Goal: Task Accomplishment & Management: Manage account settings

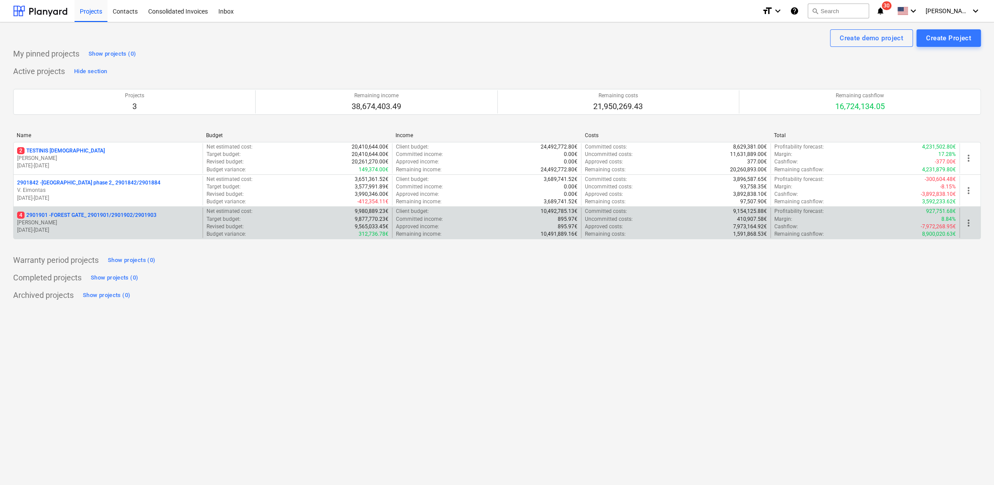
click at [57, 219] on p "[PERSON_NAME]" at bounding box center [108, 222] width 182 height 7
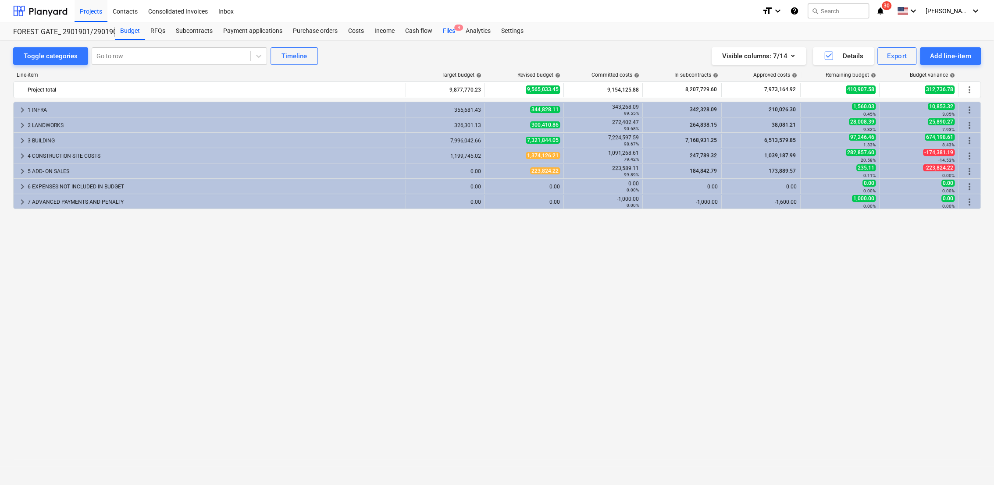
click at [452, 32] on div "Files 4" at bounding box center [449, 31] width 23 height 18
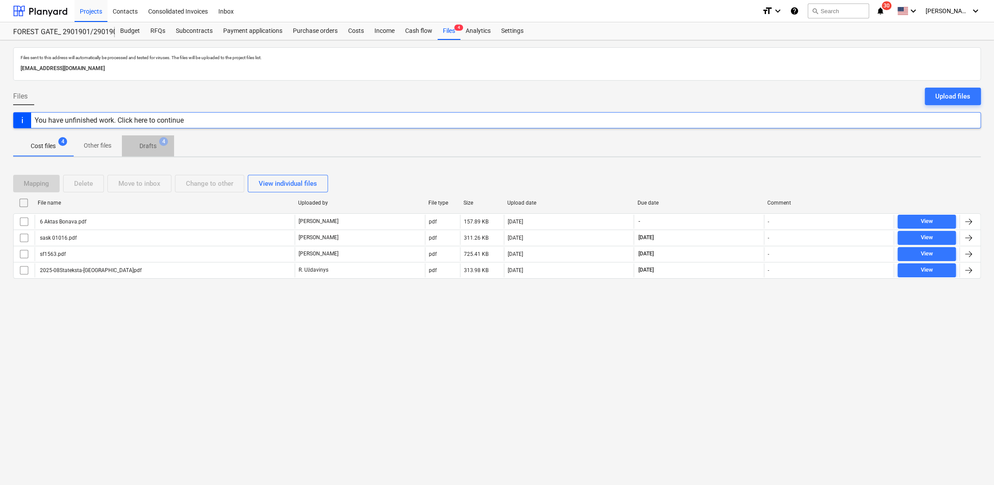
click at [152, 148] on p "Drafts" at bounding box center [147, 146] width 17 height 9
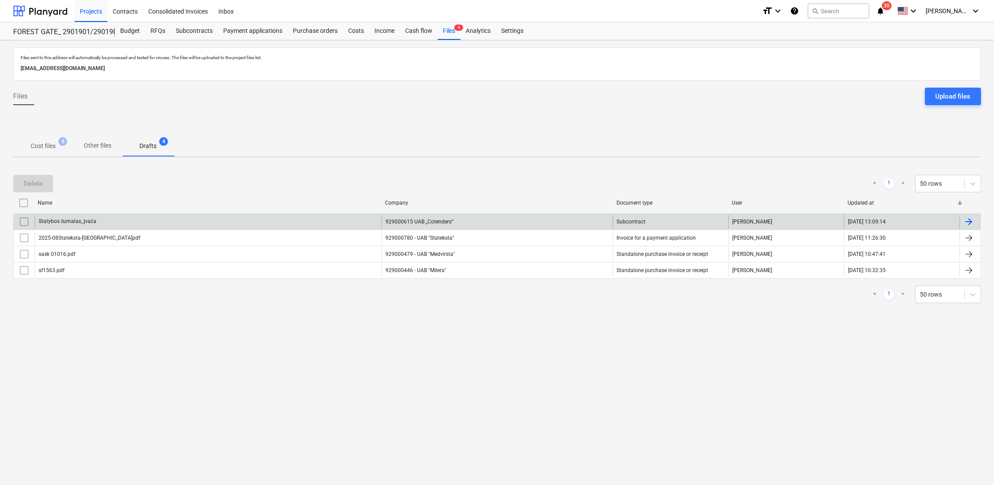
click at [969, 218] on div at bounding box center [968, 222] width 11 height 11
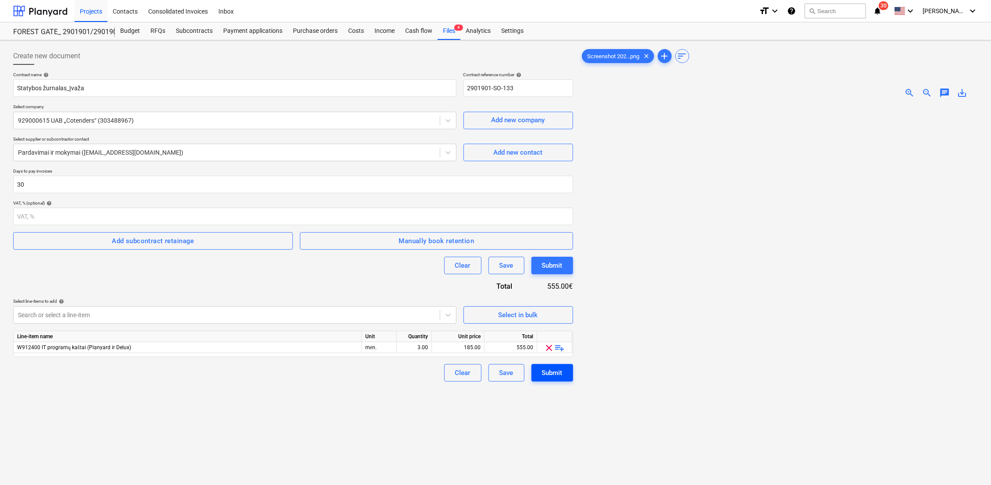
click at [565, 373] on button "Submit" at bounding box center [552, 373] width 42 height 18
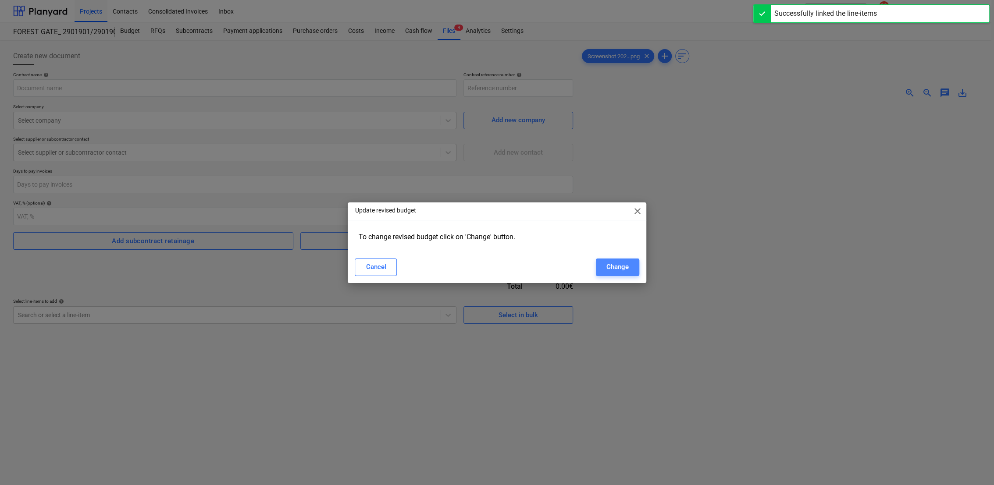
click at [619, 270] on div "Change" at bounding box center [617, 266] width 22 height 11
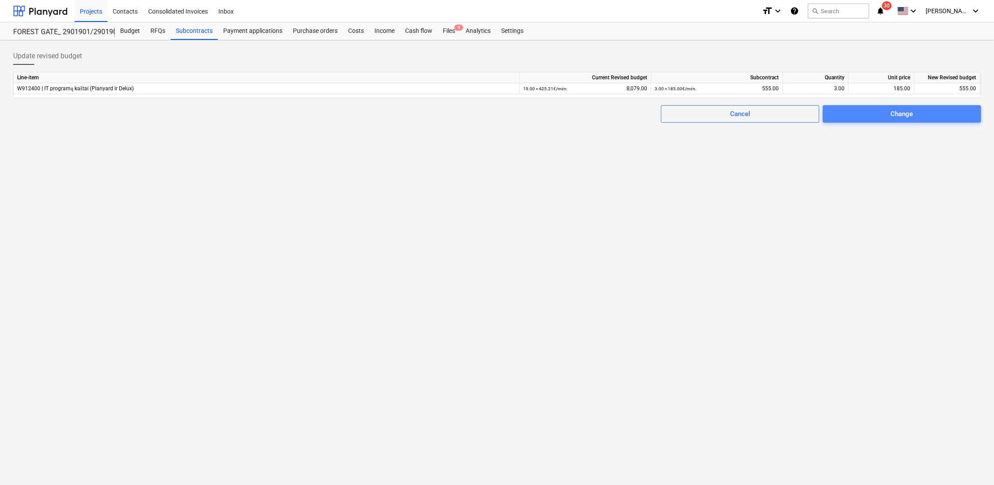
click at [931, 115] on span "Change" at bounding box center [901, 113] width 137 height 11
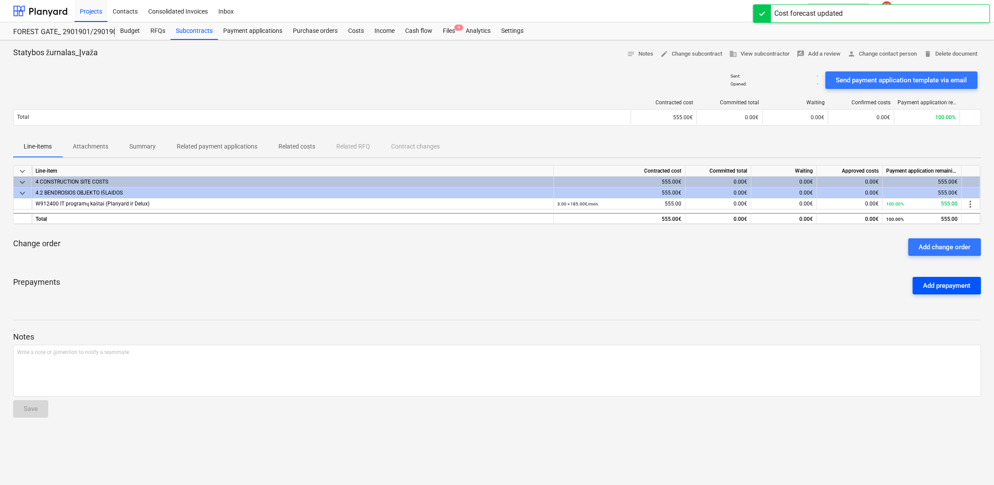
click at [926, 285] on div "Add prepayment" at bounding box center [946, 285] width 47 height 11
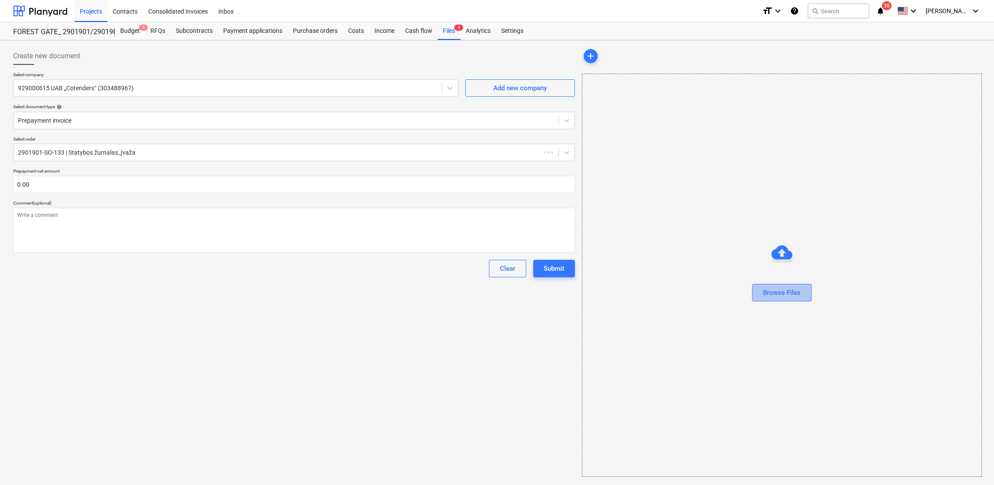
click at [789, 291] on div "Browse Files" at bounding box center [782, 292] width 38 height 11
type textarea "x"
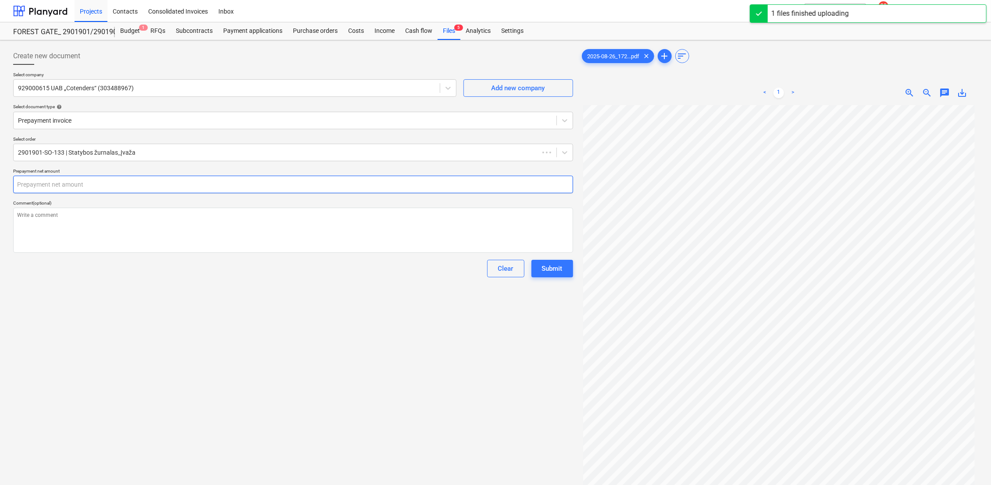
click at [103, 178] on input "text" at bounding box center [293, 185] width 560 height 18
type textarea "x"
type input "5"
type textarea "x"
type input "55"
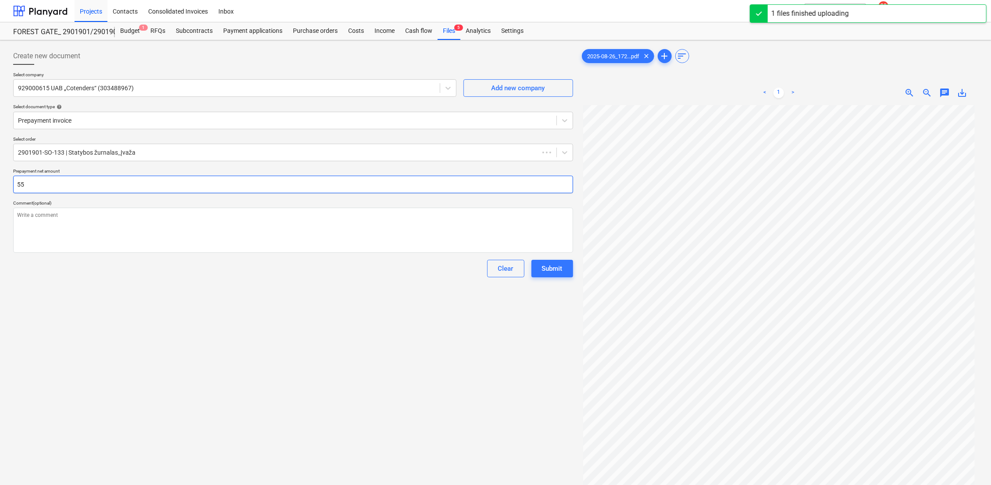
type textarea "x"
type input "555"
type textarea "x"
type input "555.00"
click at [255, 316] on div "Create new document Select company 929000615 UAB „Cotenders“ (303488967) Add ne…" at bounding box center [293, 307] width 567 height 526
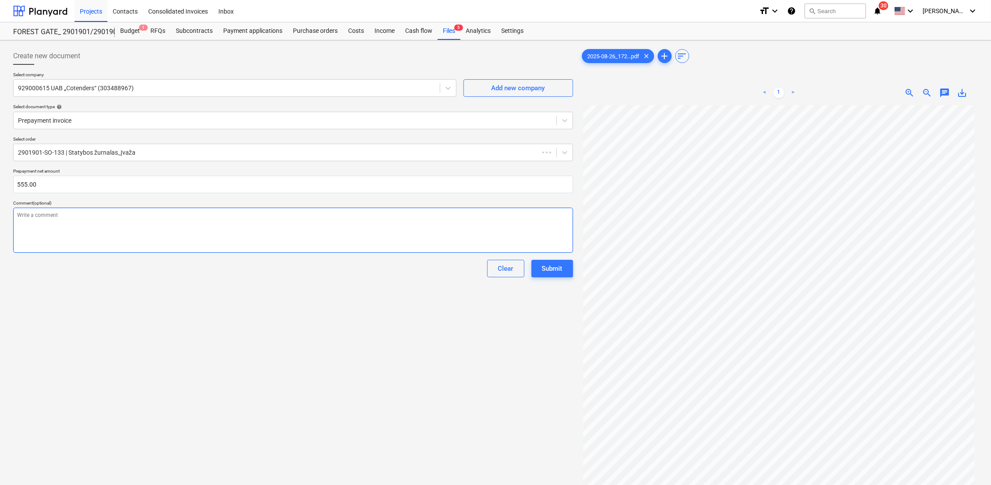
click at [117, 215] on textarea at bounding box center [293, 230] width 560 height 45
type textarea "x"
type textarea "A"
type textarea "x"
type textarea "Ap"
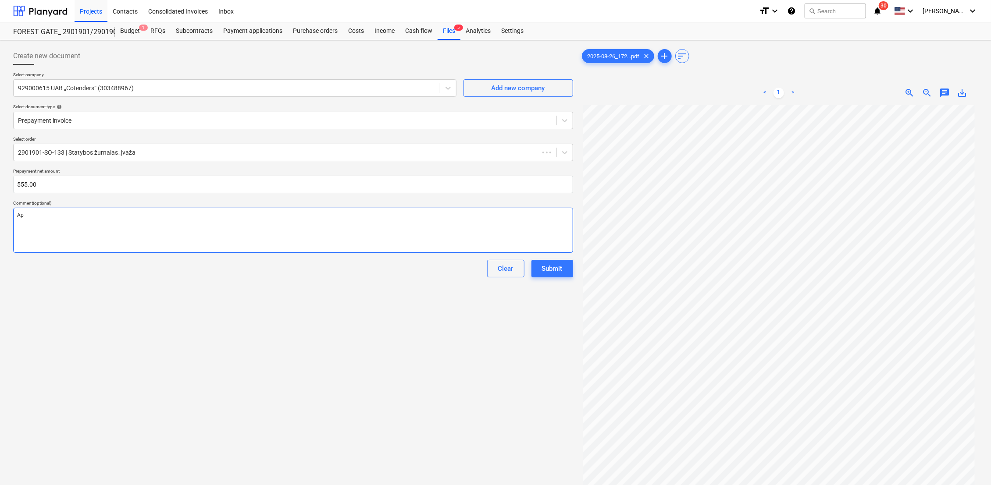
type textarea "x"
type textarea "Apm"
type textarea "x"
type textarea "Apmo"
type textarea "x"
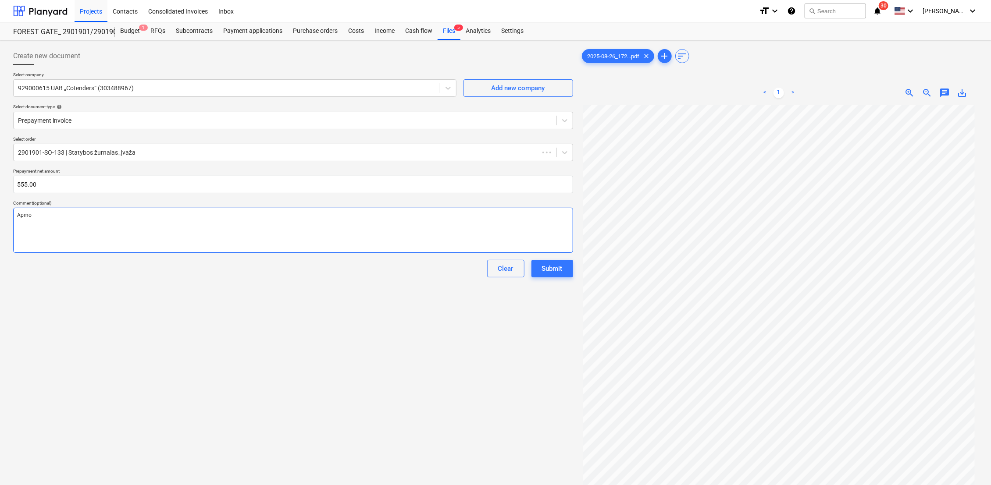
type textarea "[DEMOGRAPHIC_DATA]"
type textarea "x"
type textarea "Apmok4"
type textarea "x"
type textarea "Apmok4t"
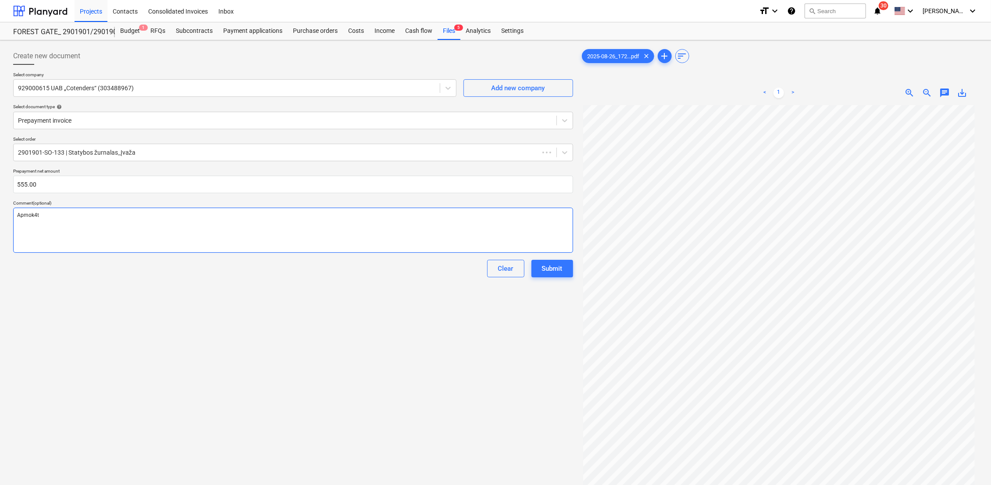
type textarea "x"
type textarea "Apmok4ti"
type textarea "x"
type textarea "Apmok4t"
type textarea "x"
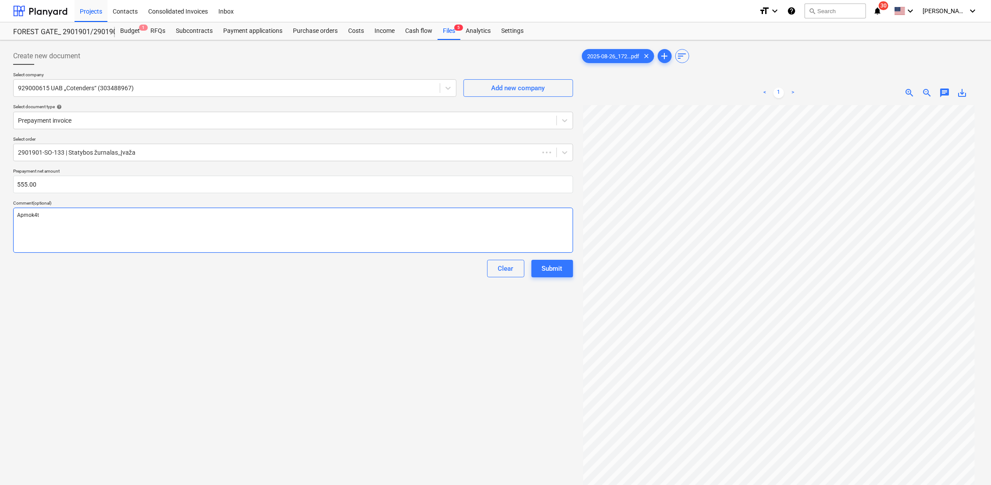
type textarea "Apmok4"
type textarea "x"
type textarea "[DEMOGRAPHIC_DATA]"
type textarea "x"
type textarea "Apmokė"
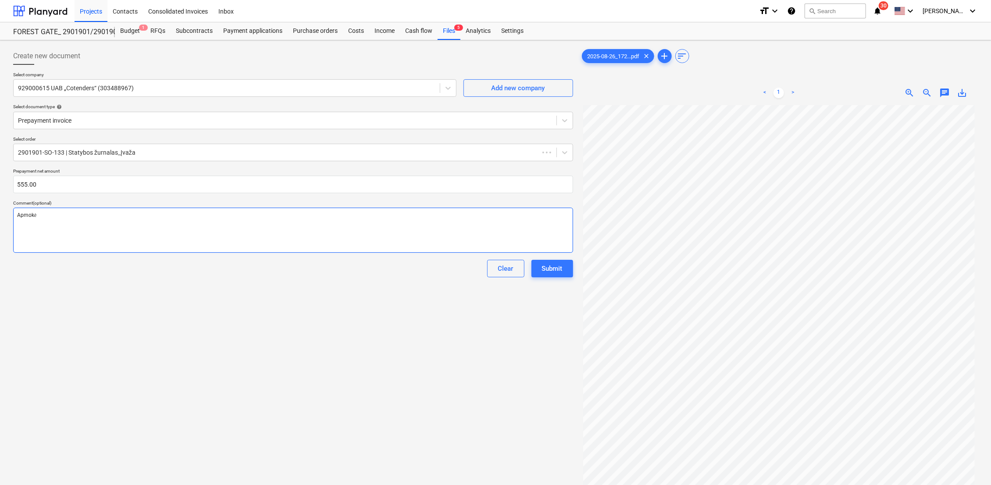
type textarea "x"
type textarea "Apmokėt"
type textarea "x"
type textarea "Apmokėti"
type textarea "x"
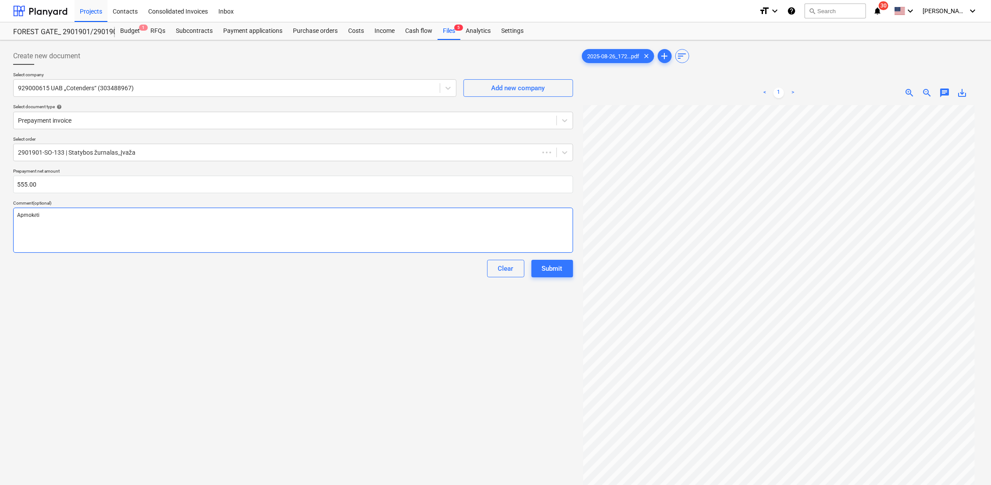
type textarea "Apmokėti"
type textarea "x"
type textarea "Apmokėti k"
type textarea "x"
type textarea "Apmokėti ka"
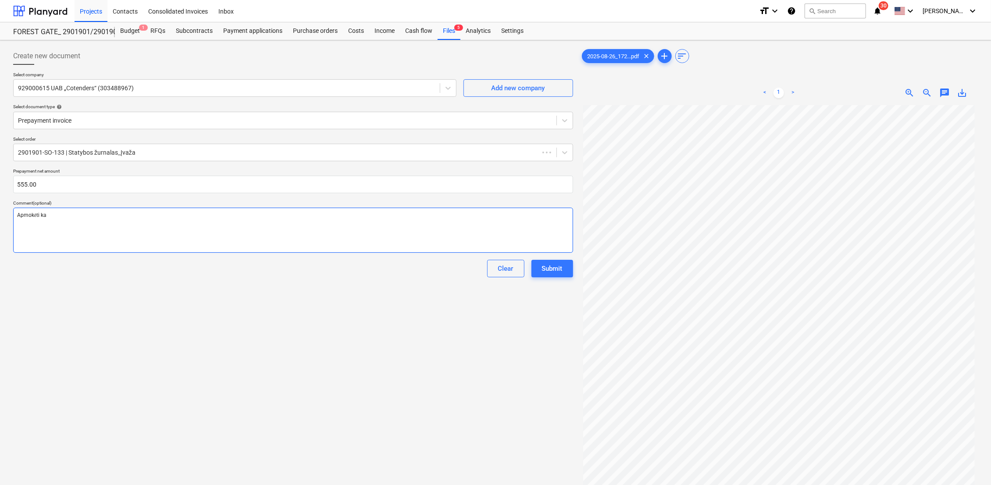
type textarea "x"
type textarea "Apmokėti kai"
type textarea "x"
type textarea "Apmokėti kaip"
type textarea "x"
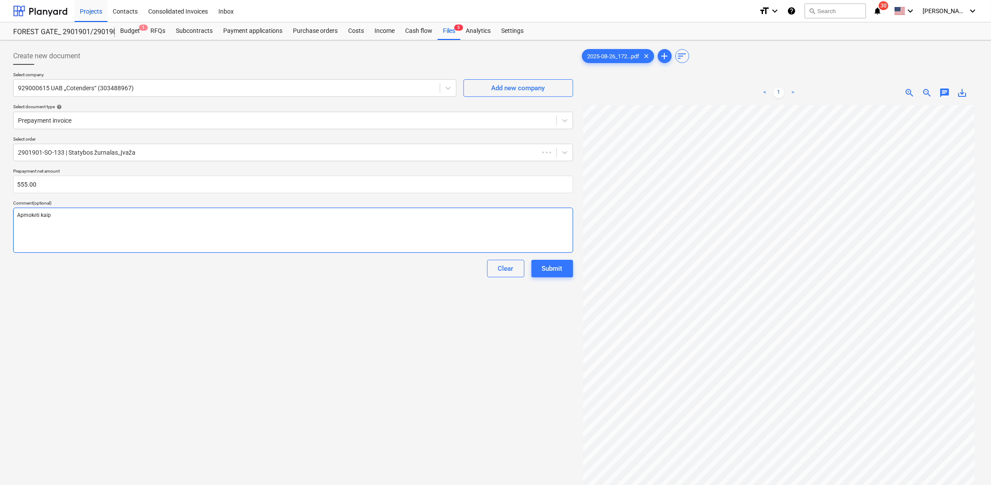
type textarea "Apmokėti kaip"
type textarea "x"
type textarea "Apmokėti kaip į"
type textarea "x"
type textarea "Apmokėti kaip įm"
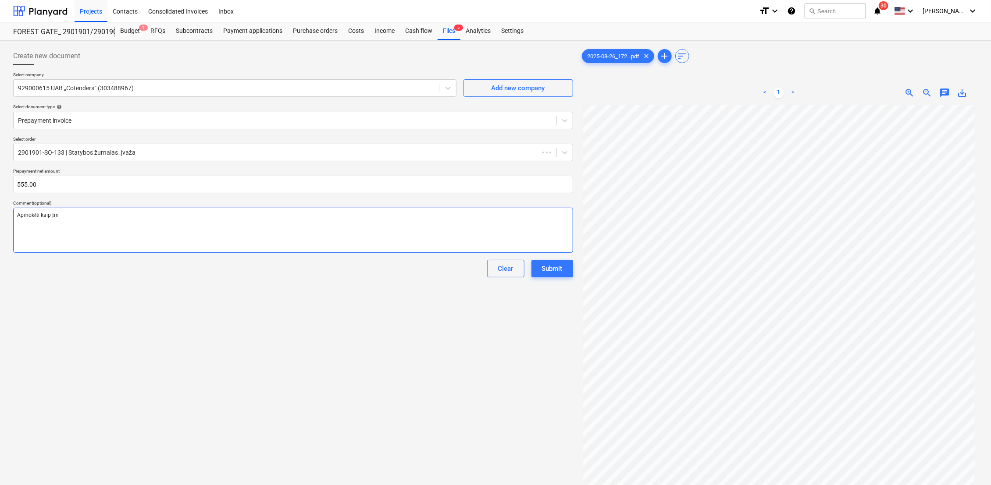
type textarea "x"
type textarea "Apmokėti kaip įma"
type textarea "x"
type textarea "Apmokėti kaip įman"
type textarea "x"
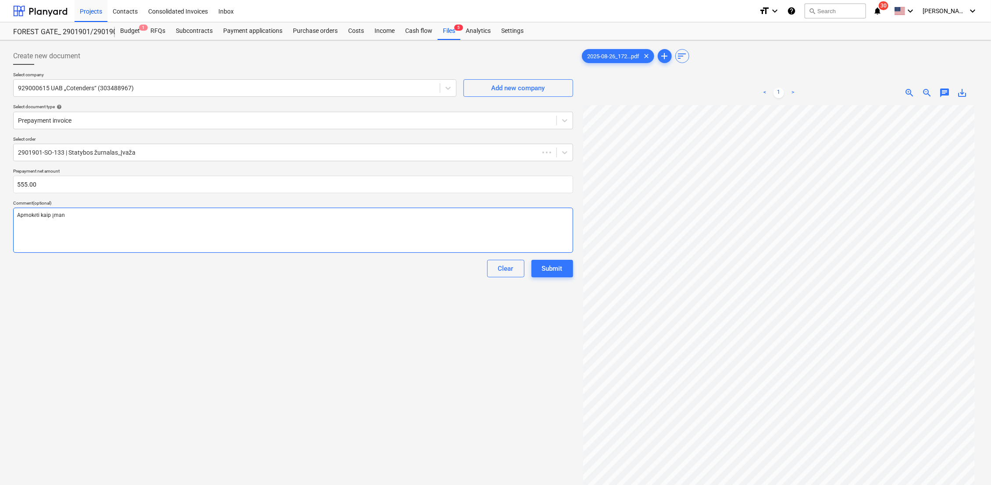
type textarea "Apmokėti kaip įmano"
type textarea "x"
type textarea "Apmokėti kaip įmanom"
type textarea "x"
type textarea "Apmokėti kaip įmanoma"
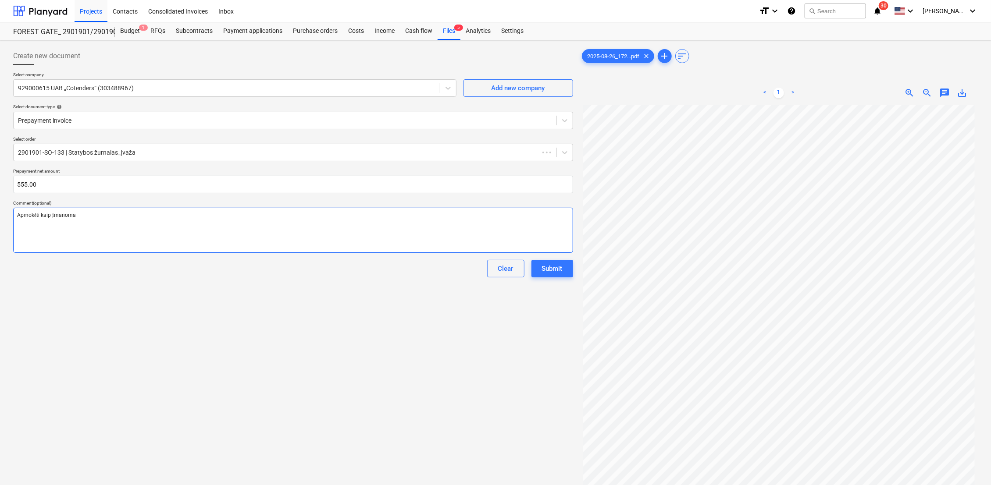
type textarea "x"
type textarea "Apmokėti kaip įmanoma"
type textarea "x"
type textarea "Apmokėti kaip įmanoma g"
type textarea "x"
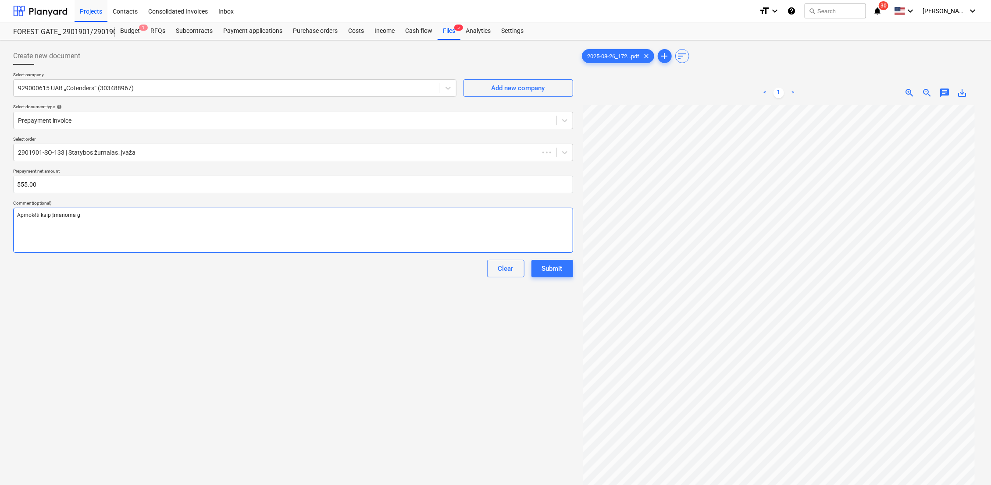
type textarea "Apmokėti kaip įmanoma gr"
type textarea "x"
type textarea "Apmokėti kaip įmanoma gre"
type textarea "x"
type textarea "Apmokėti kaip įmanoma grei"
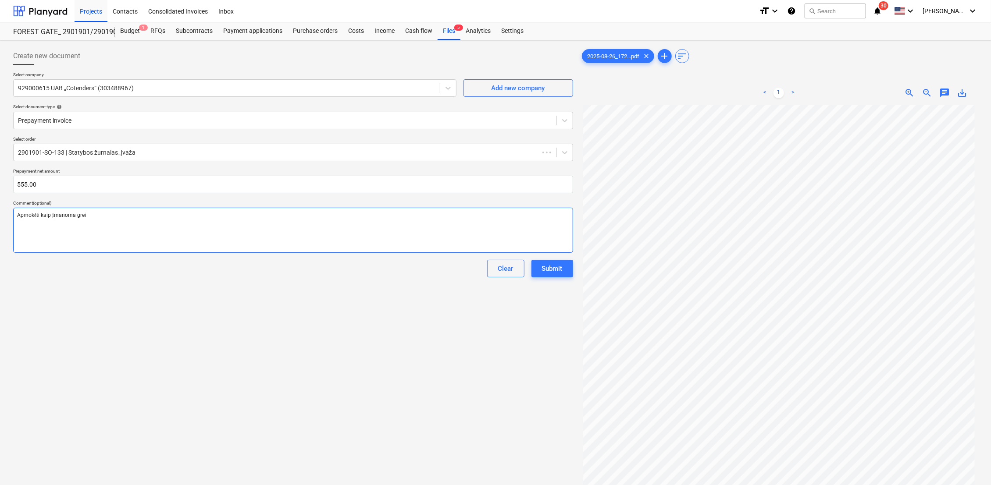
type textarea "x"
type textarea "Apmokėti kaip įmanoma greič"
type textarea "x"
type textarea "Apmokėti kaip įmanoma greiči"
type textarea "x"
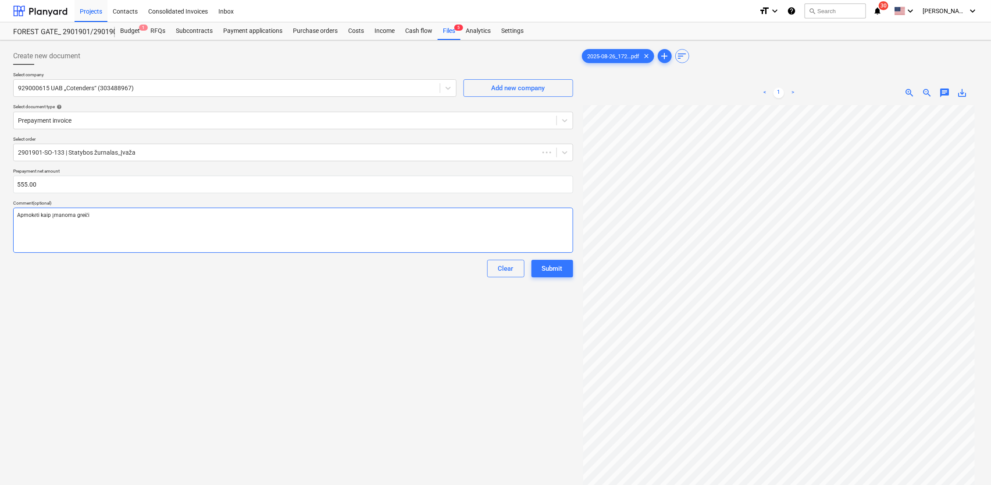
type textarea "Apmokėti kaip įmanoma greičia"
type textarea "x"
type textarea "Apmokėti kaip įmanoma greičiau"
click at [561, 274] on button "Submit" at bounding box center [552, 269] width 42 height 18
type textarea "x"
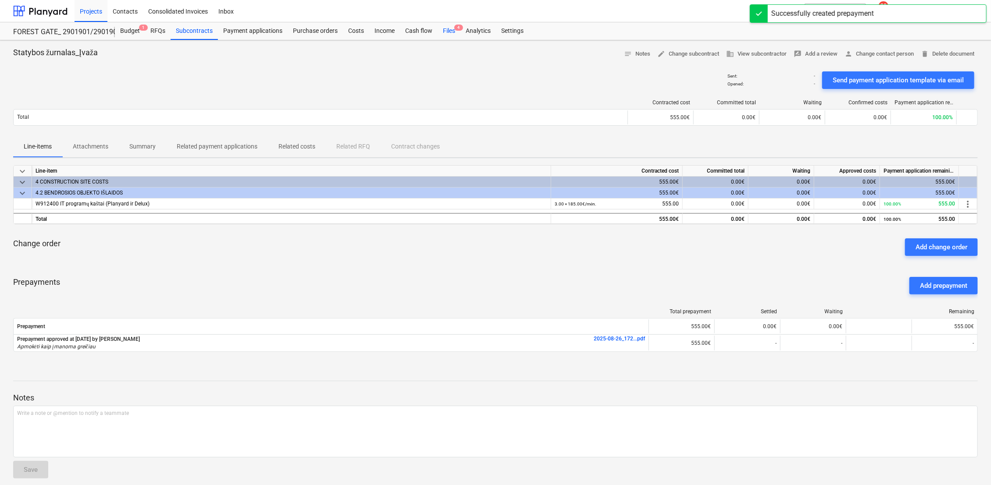
click at [449, 31] on div "Files 4" at bounding box center [449, 31] width 23 height 18
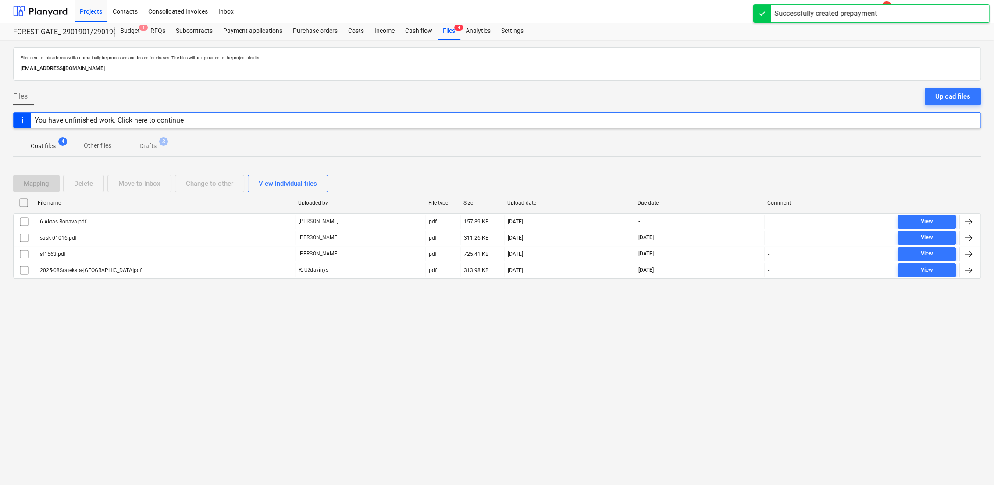
click at [150, 145] on p "Drafts" at bounding box center [147, 146] width 17 height 9
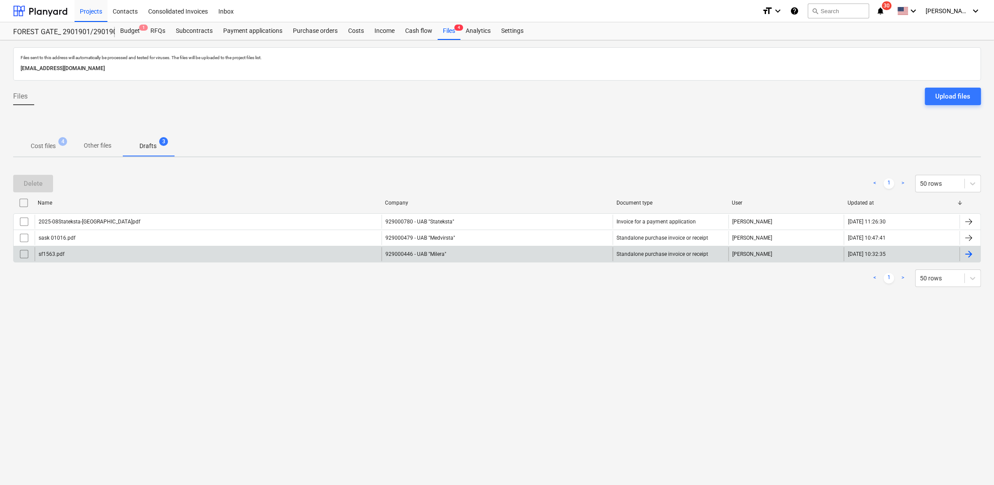
click at [973, 253] on div at bounding box center [968, 254] width 11 height 11
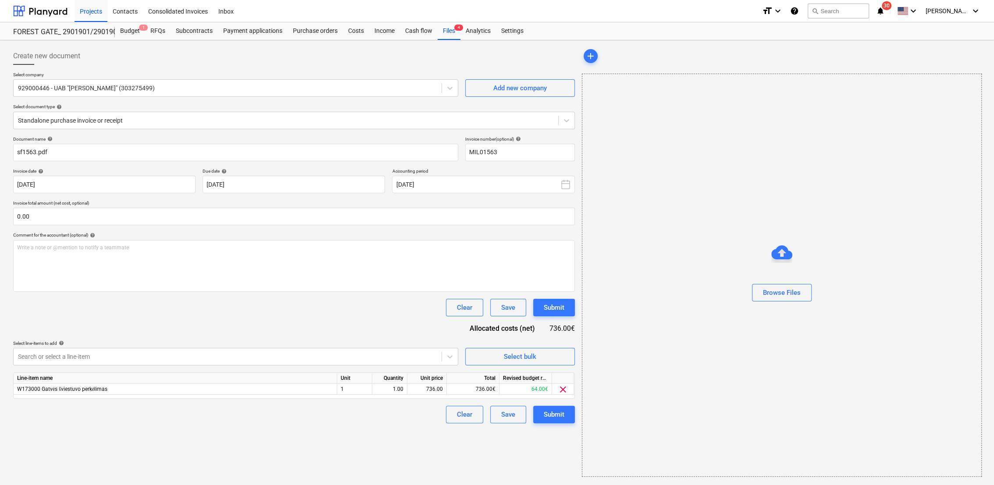
type input "MIL01563"
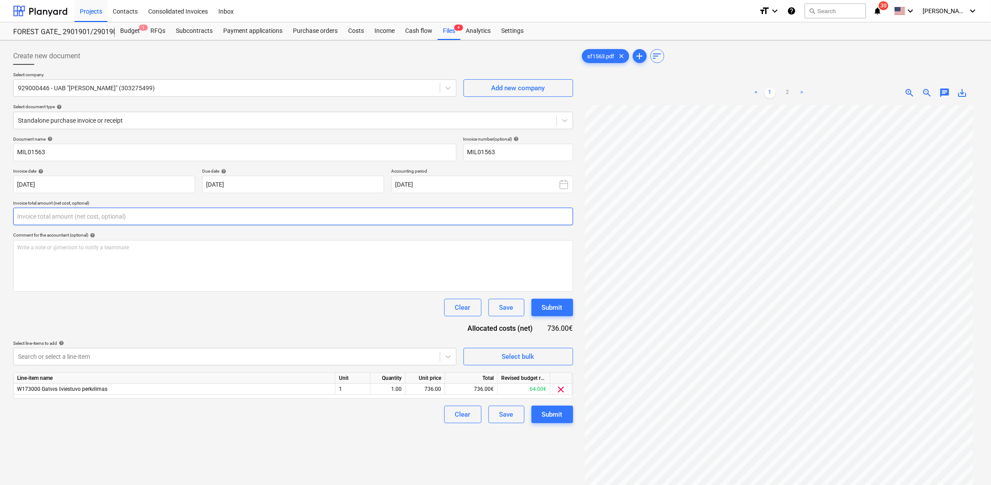
click at [32, 214] on input "text" at bounding box center [293, 217] width 560 height 18
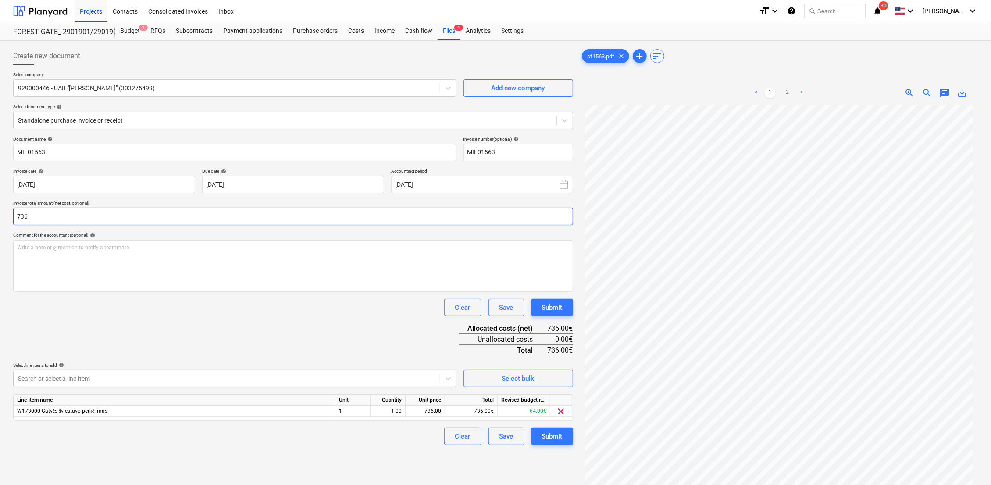
scroll to position [91, 0]
type input "736.00"
click at [556, 437] on div "Submit" at bounding box center [552, 436] width 21 height 11
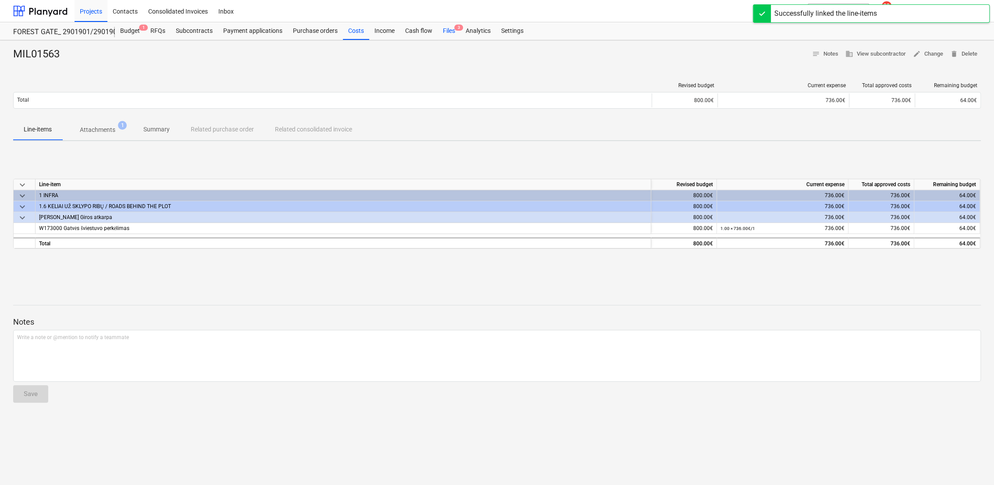
click at [448, 34] on div "Files 3" at bounding box center [449, 31] width 23 height 18
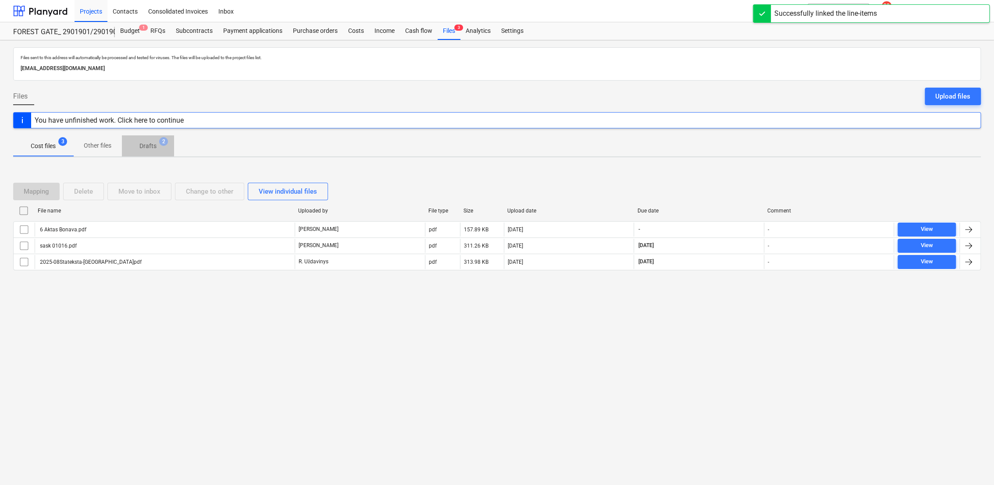
click at [151, 145] on p "Drafts" at bounding box center [147, 146] width 17 height 9
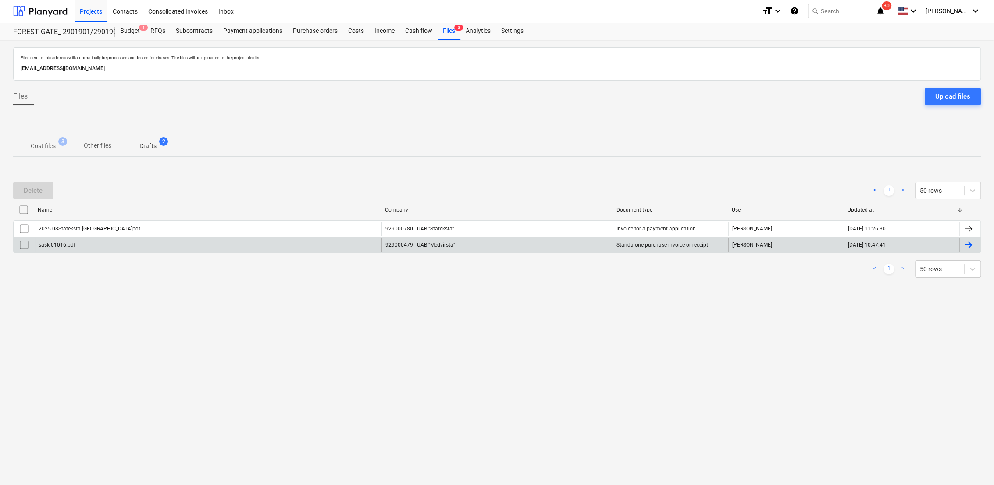
click at [973, 243] on div at bounding box center [968, 245] width 11 height 11
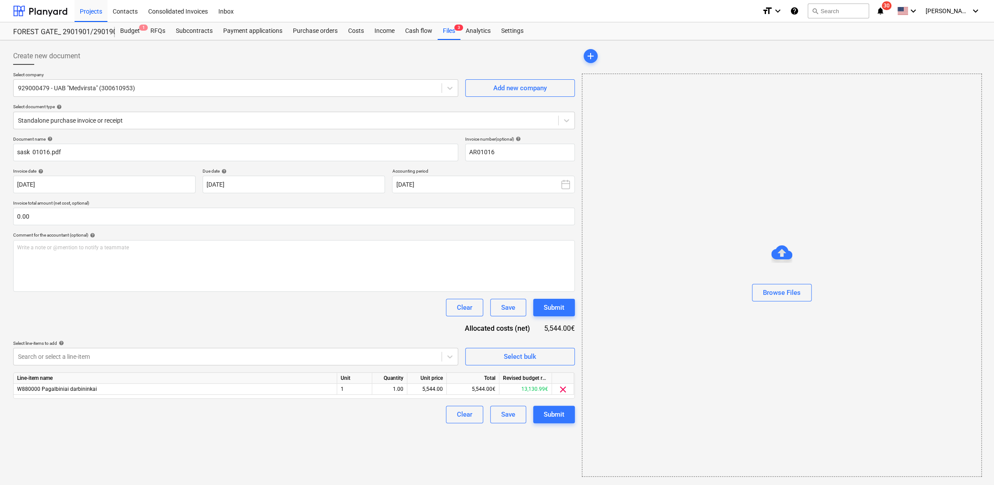
type input "AR01016"
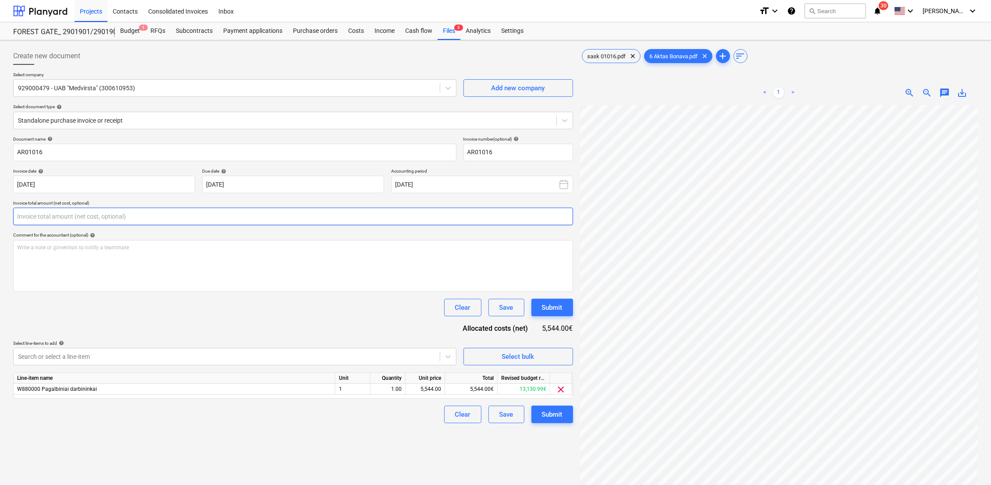
click at [91, 210] on input "text" at bounding box center [293, 217] width 560 height 18
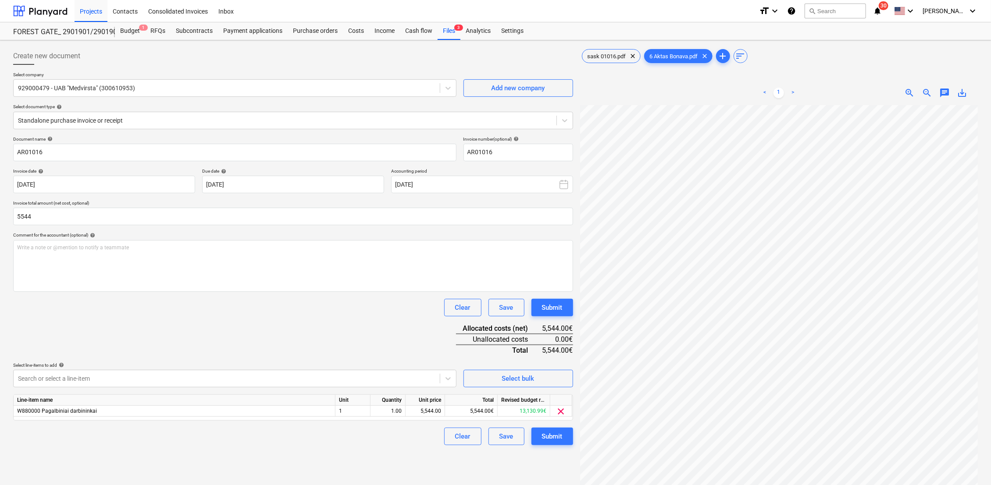
type input "5,544.00"
click at [267, 342] on div "Document name help AR01016 Invoice number (optional) help AR01016 Invoice date …" at bounding box center [293, 290] width 560 height 309
click at [554, 435] on div "Submit" at bounding box center [552, 436] width 21 height 11
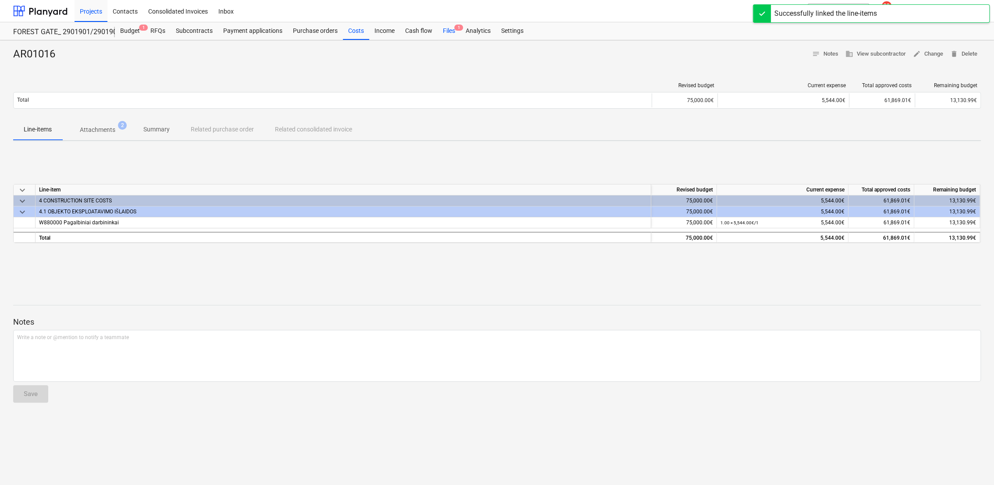
click at [447, 28] on div "Files 1" at bounding box center [449, 31] width 23 height 18
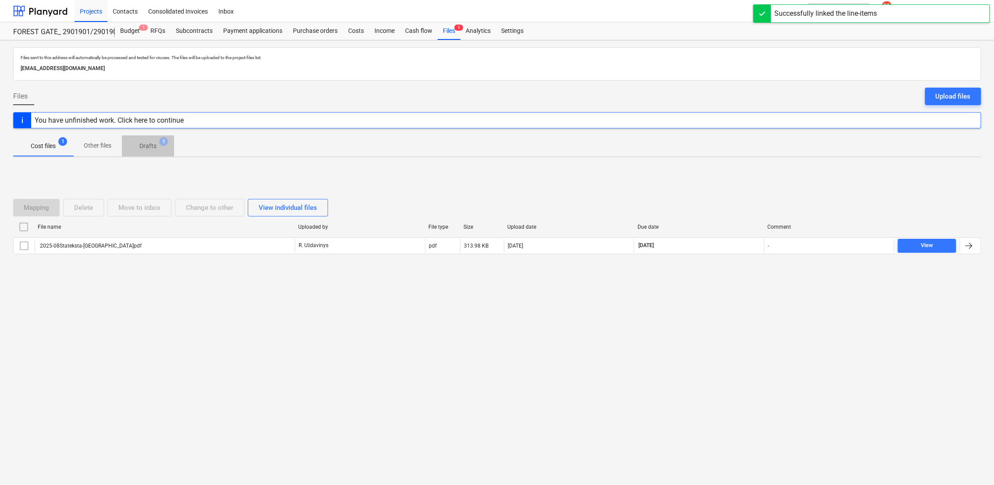
click at [151, 142] on p "Drafts" at bounding box center [147, 146] width 17 height 9
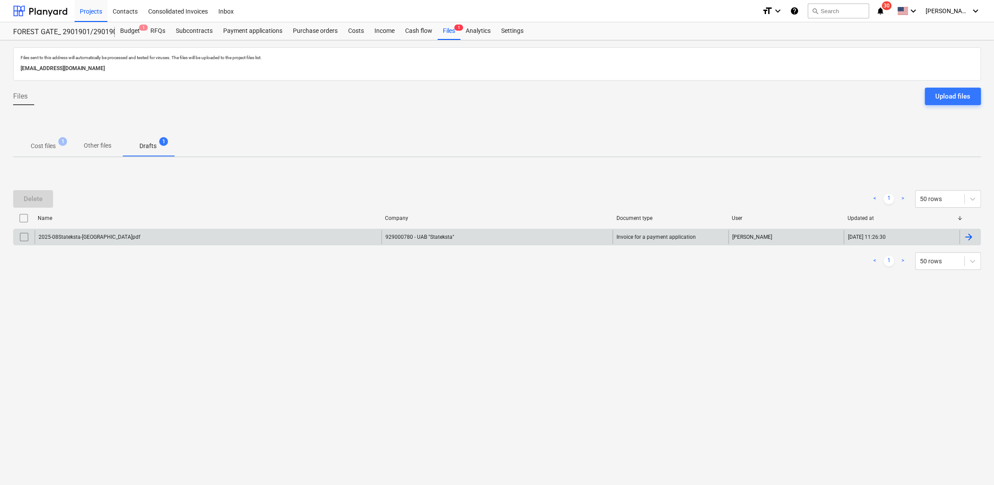
click at [971, 235] on div at bounding box center [968, 237] width 11 height 11
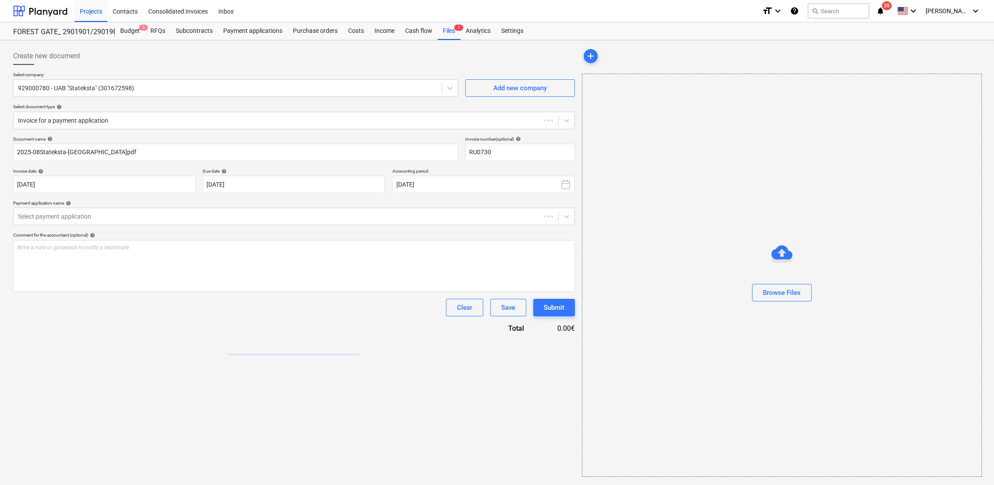
type input "RU0730"
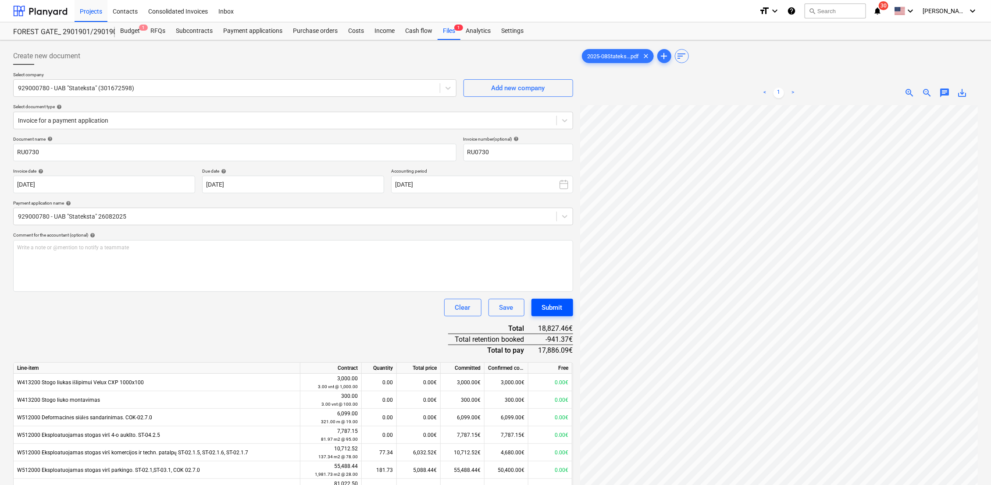
click at [562, 308] on button "Submit" at bounding box center [552, 308] width 42 height 18
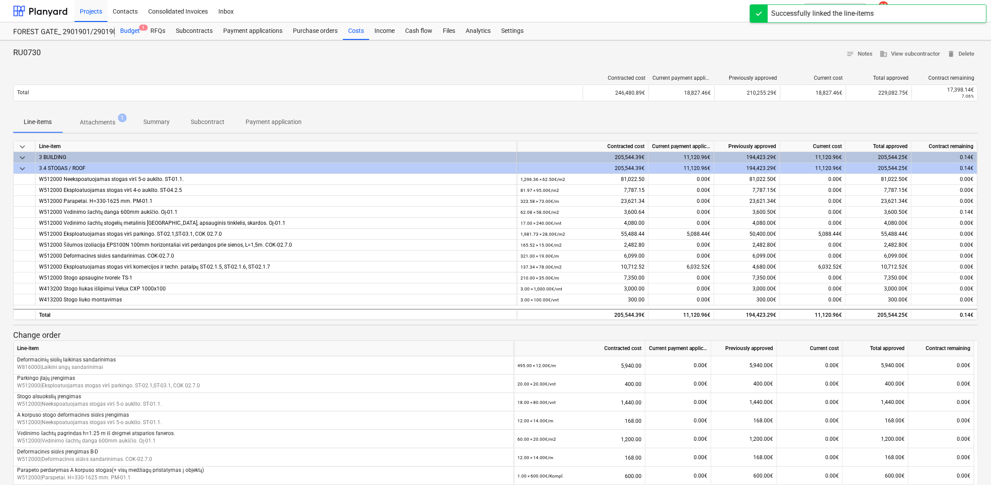
click at [132, 33] on div "Budget 1" at bounding box center [130, 31] width 30 height 18
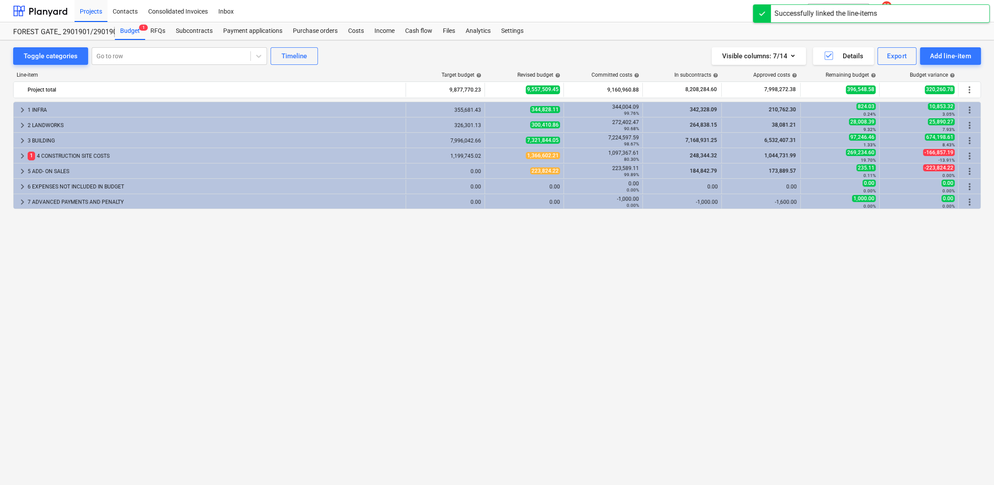
click at [17, 156] on div "keyboard_arrow_right 1 4 CONSTRUCTION SITE COSTS" at bounding box center [210, 156] width 392 height 14
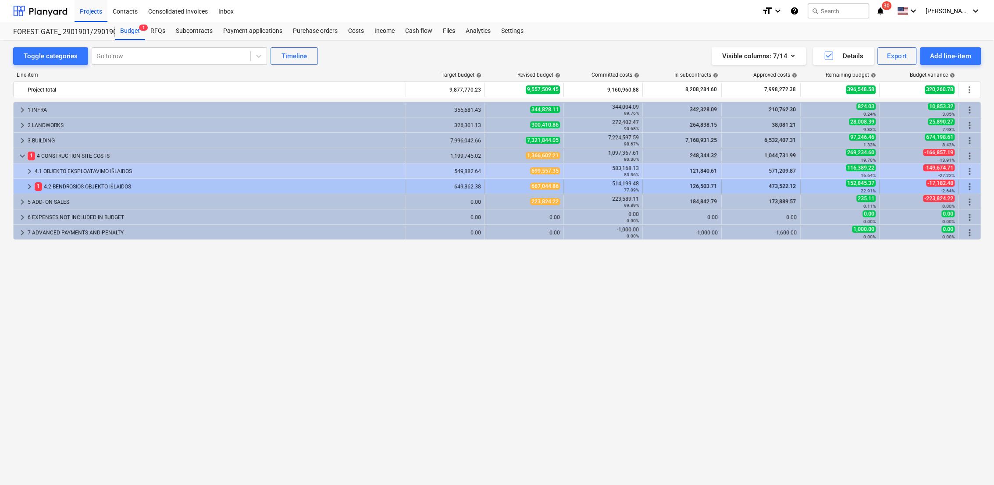
click at [29, 187] on span "keyboard_arrow_right" at bounding box center [29, 186] width 11 height 11
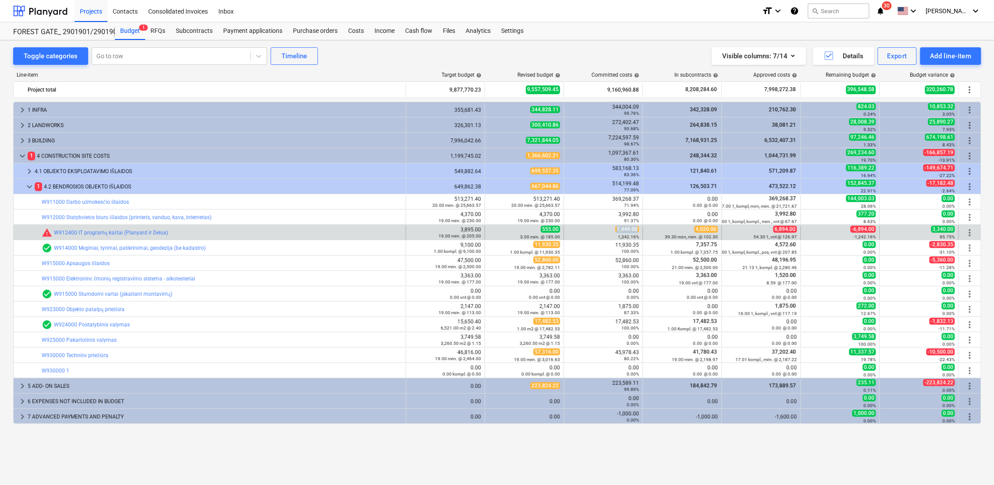
drag, startPoint x: 617, startPoint y: 228, endPoint x: 638, endPoint y: 228, distance: 21.0
click at [638, 228] on span "7,449.00" at bounding box center [627, 229] width 24 height 7
drag, startPoint x: 638, startPoint y: 228, endPoint x: 628, endPoint y: 230, distance: 10.3
copy span "7,449.00"
click at [495, 231] on span "edit" at bounding box center [493, 232] width 7 height 7
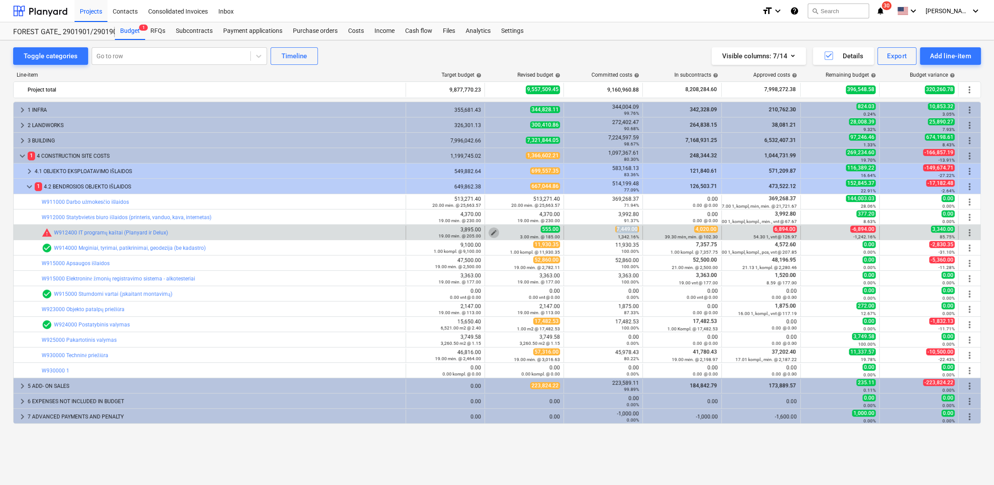
type textarea "x"
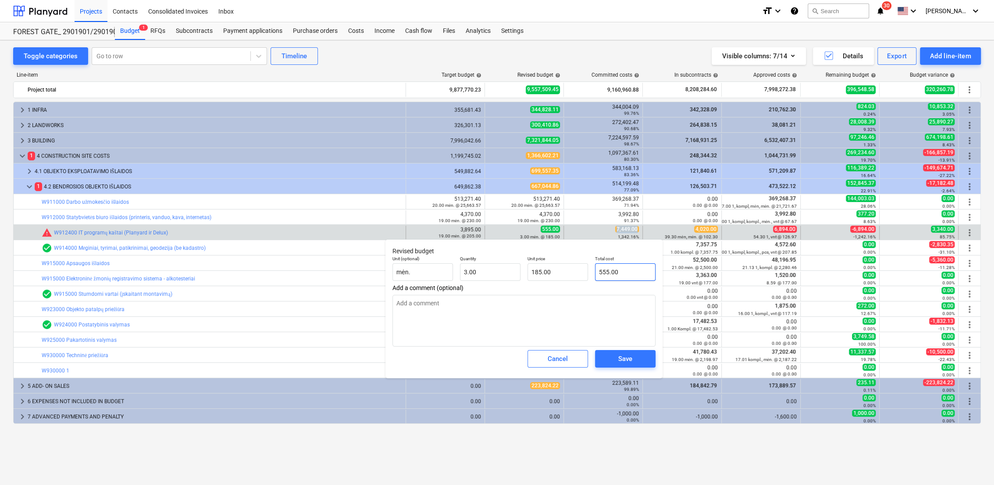
type input "555"
drag, startPoint x: 598, startPoint y: 276, endPoint x: 593, endPoint y: 276, distance: 5.3
click at [593, 276] on div "Total cost 555" at bounding box center [625, 269] width 68 height 32
paste input "7,449.00"
type textarea "x"
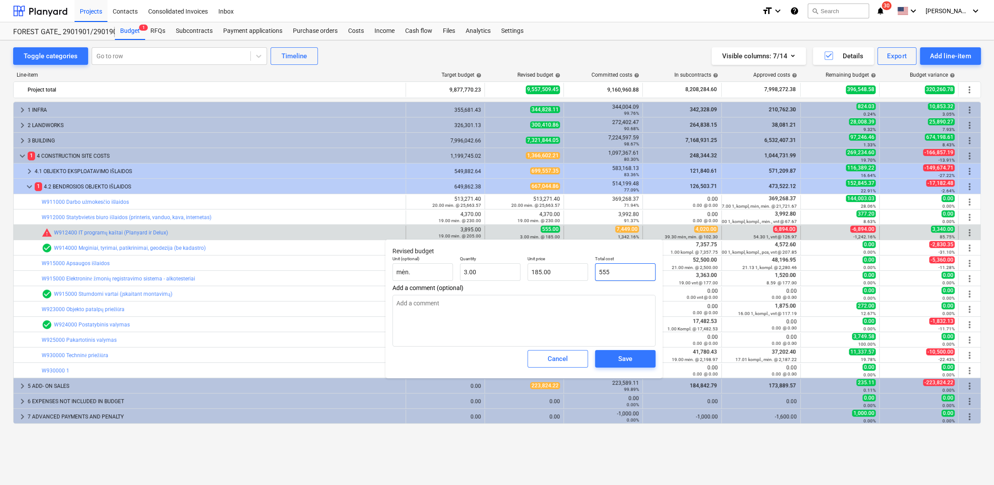
type input "7,449.00"
type input "2,483.00"
type input "7,449.00"
click at [641, 357] on span "Save" at bounding box center [624, 358] width 39 height 11
type textarea "x"
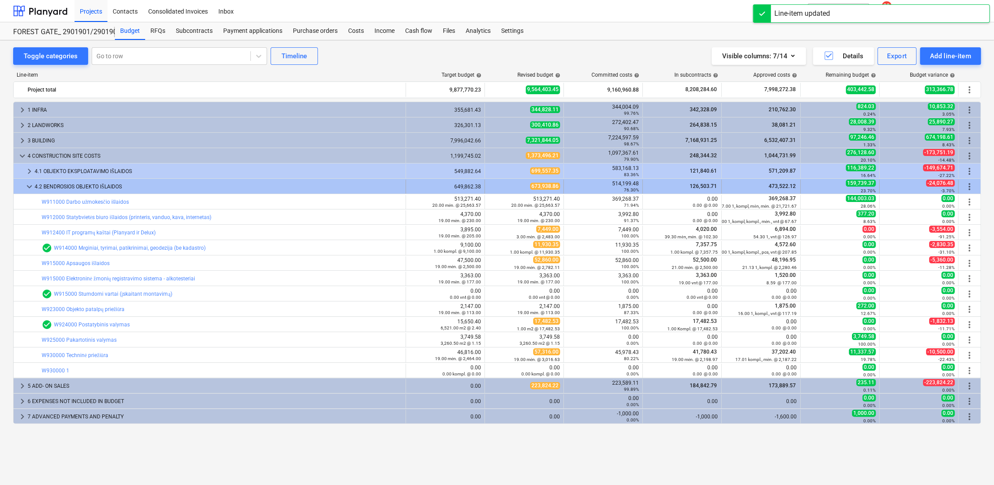
click at [29, 185] on span "keyboard_arrow_down" at bounding box center [29, 186] width 11 height 11
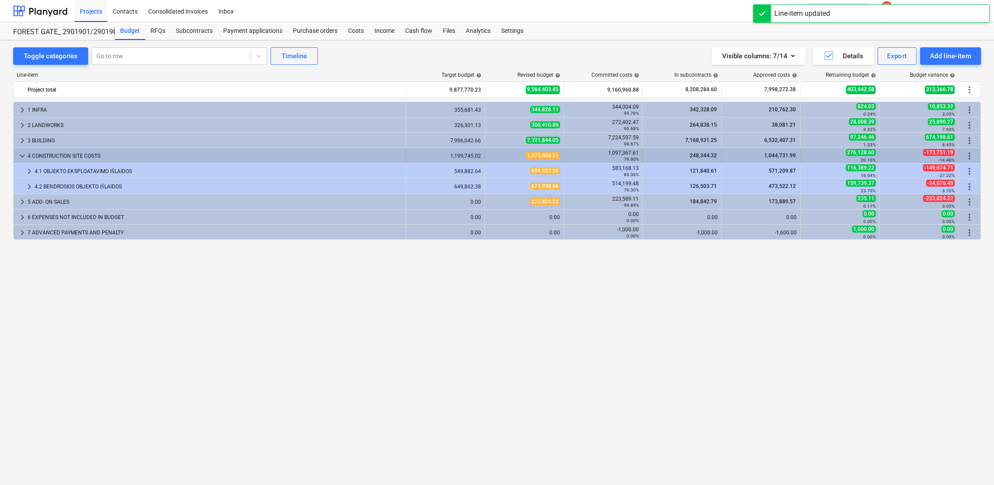
click at [18, 156] on span "keyboard_arrow_down" at bounding box center [22, 156] width 11 height 11
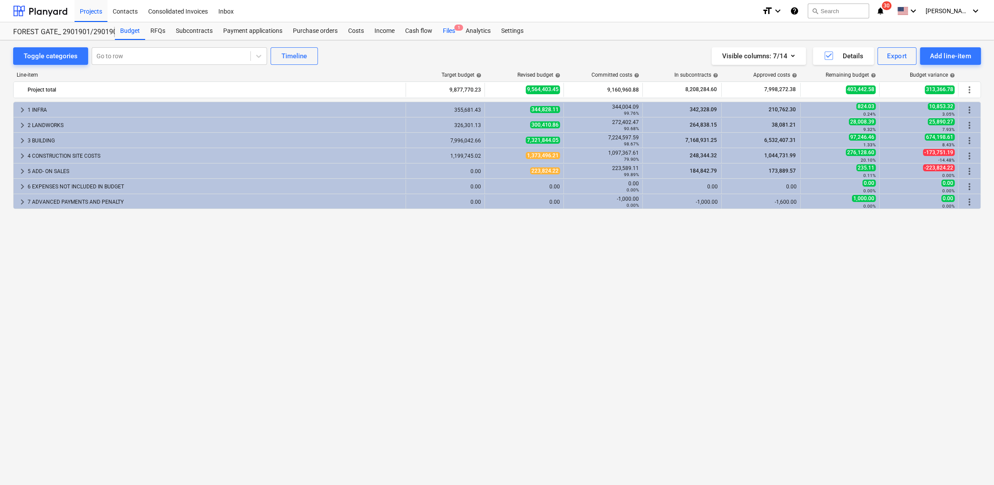
click at [450, 29] on div "Files 1" at bounding box center [449, 31] width 23 height 18
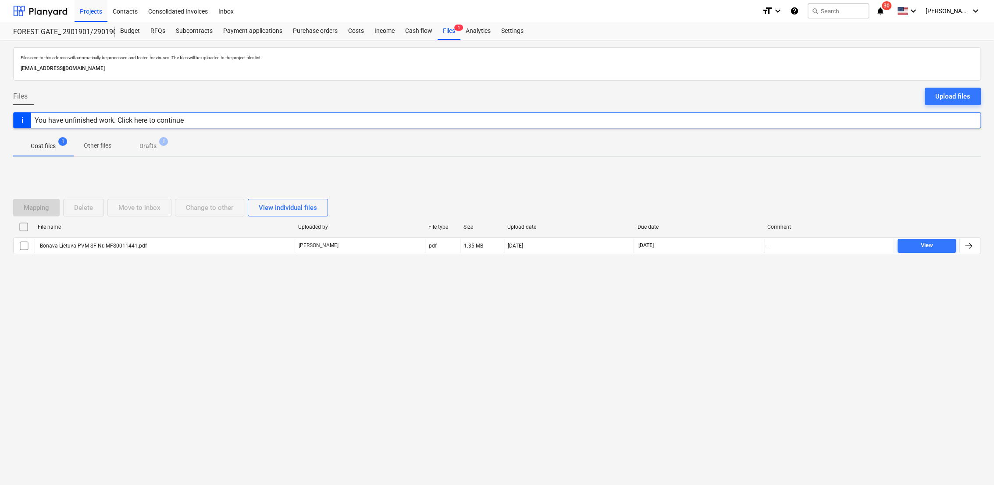
click at [153, 144] on p "Drafts" at bounding box center [147, 146] width 17 height 9
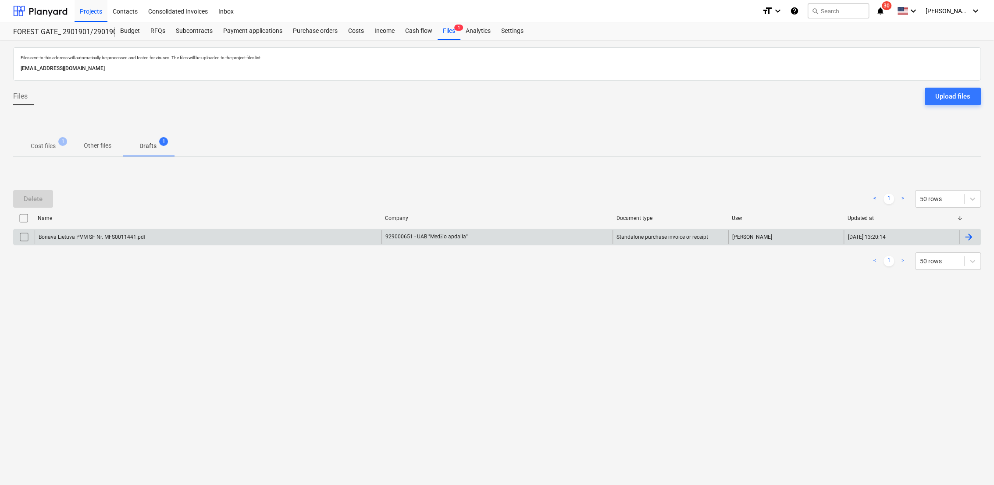
click at [968, 236] on div at bounding box center [968, 237] width 11 height 11
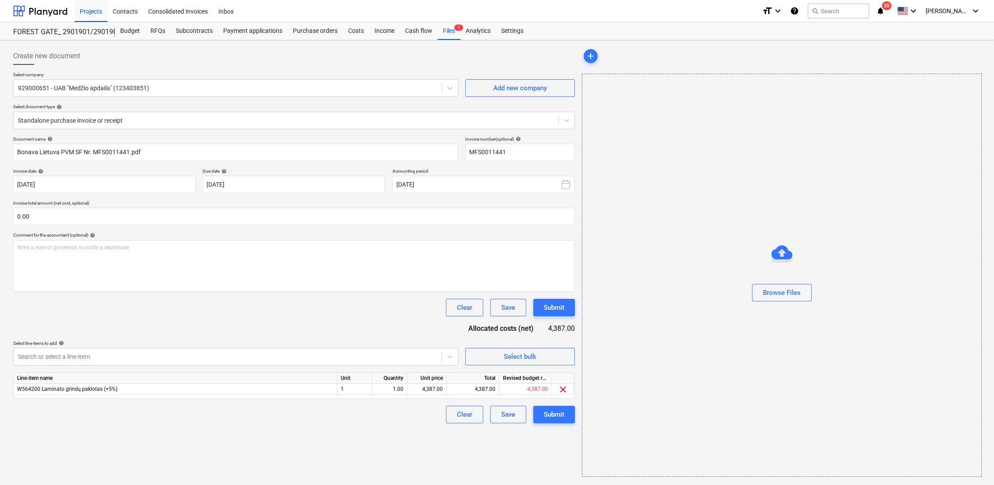
type input "MFS0011441"
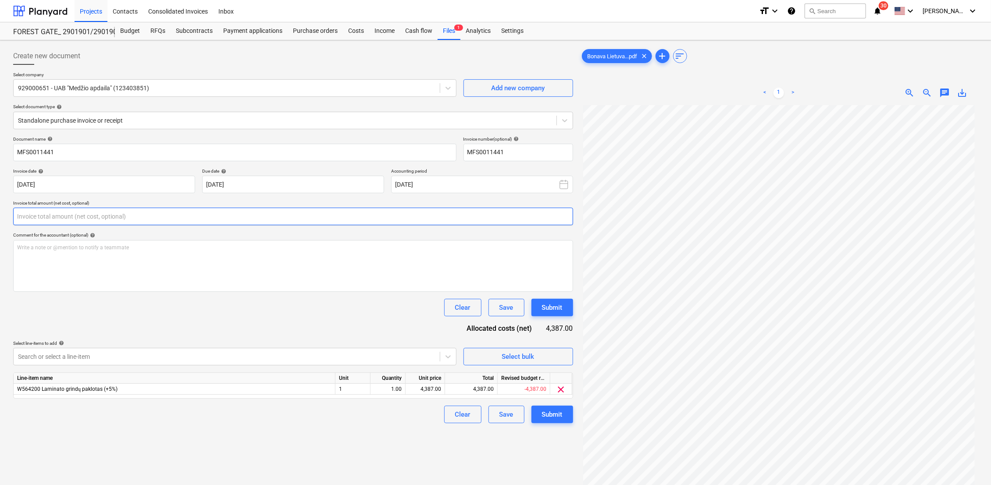
click at [136, 219] on input "text" at bounding box center [293, 217] width 560 height 18
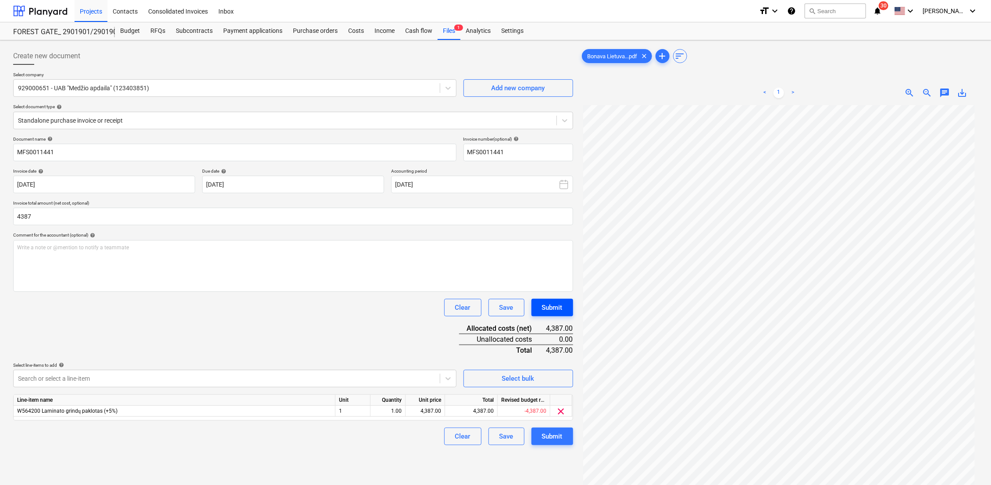
type input "4,387.00"
click at [550, 308] on div "Submit" at bounding box center [552, 307] width 21 height 11
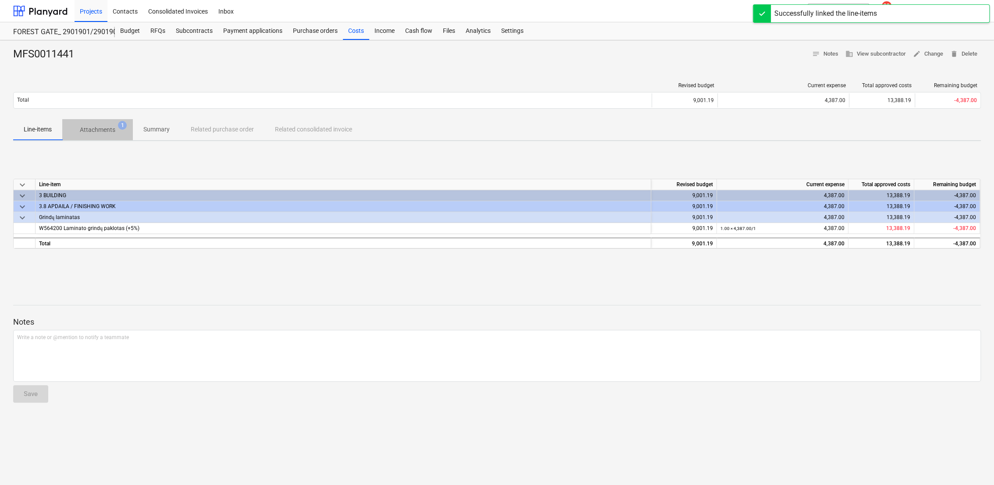
click at [98, 130] on p "Attachments" at bounding box center [98, 129] width 36 height 9
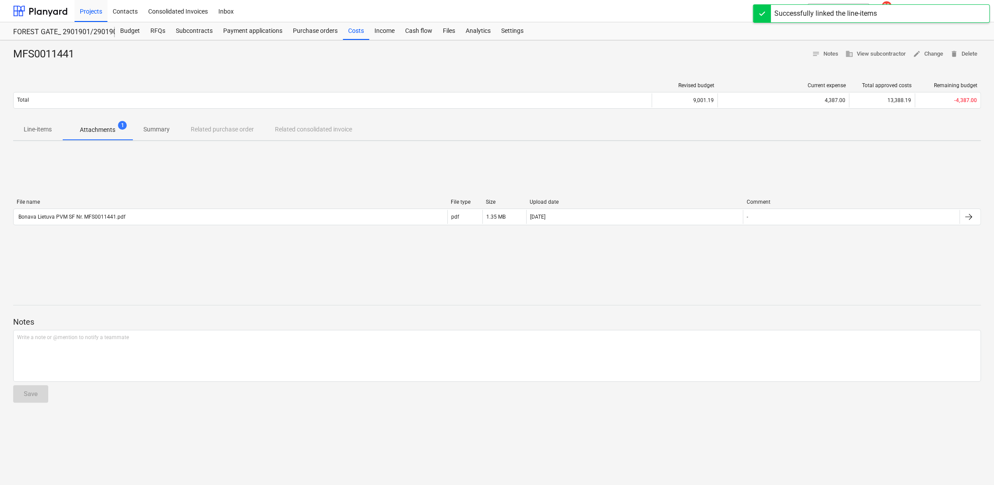
click at [43, 133] on p "Line-items" at bounding box center [38, 129] width 28 height 9
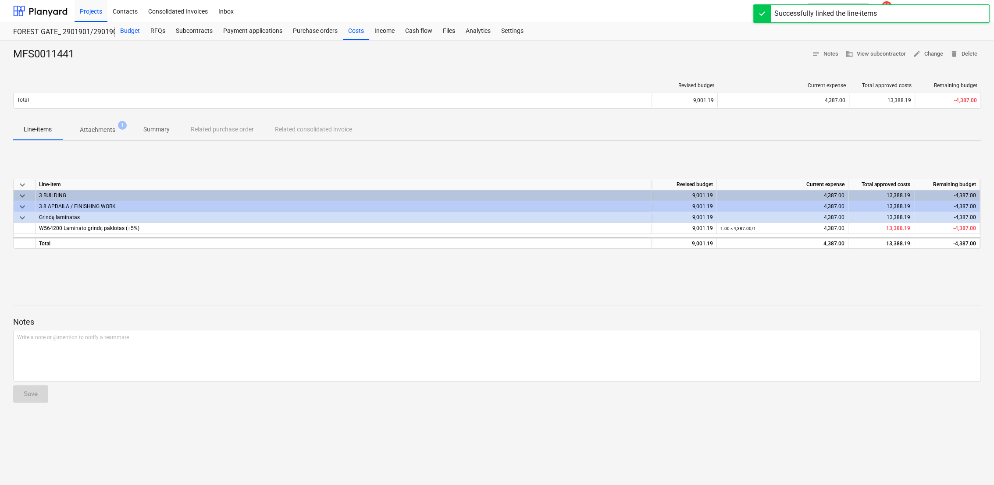
click at [126, 33] on div "Budget" at bounding box center [130, 31] width 30 height 18
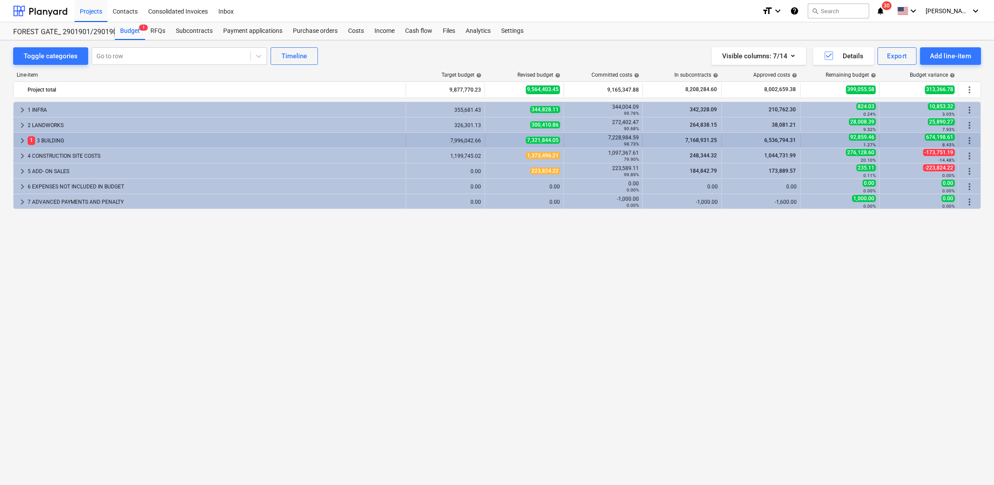
click at [24, 139] on span "keyboard_arrow_right" at bounding box center [22, 140] width 11 height 11
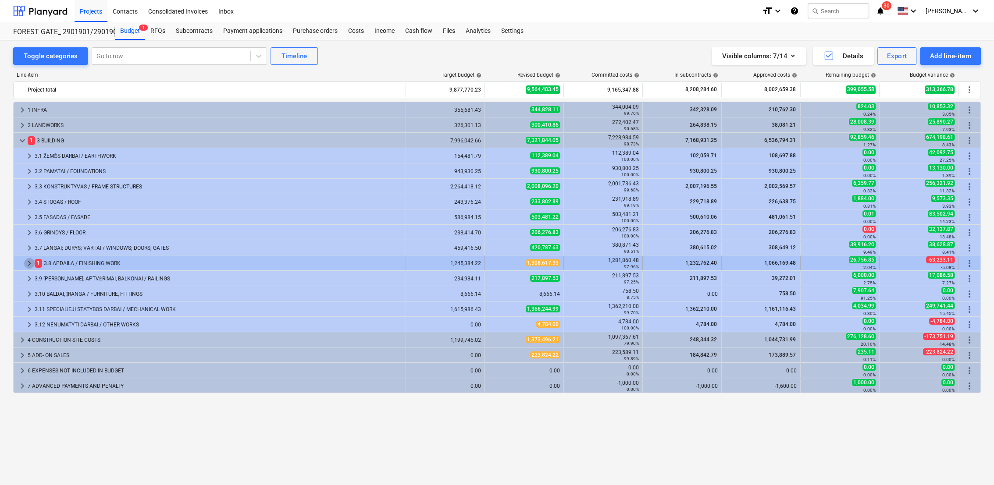
click at [28, 263] on span "keyboard_arrow_right" at bounding box center [29, 263] width 11 height 11
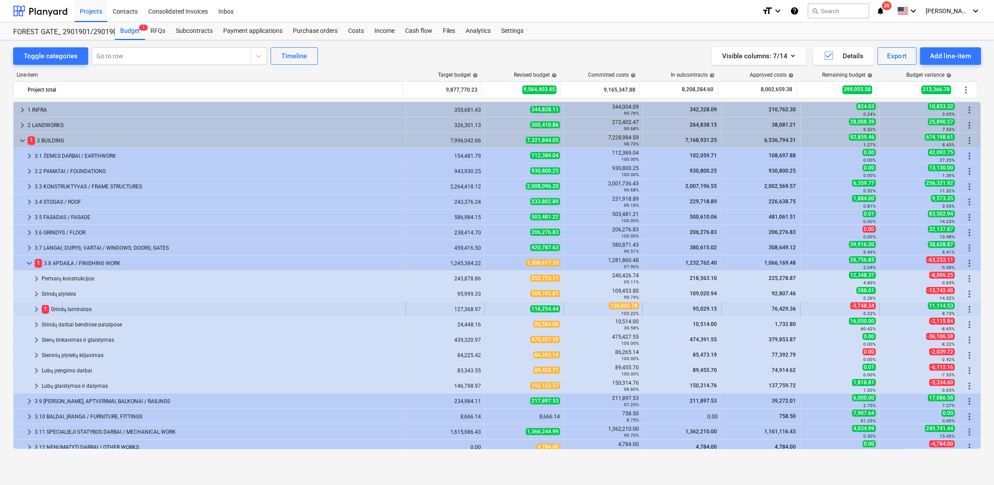
click at [39, 308] on span "keyboard_arrow_right" at bounding box center [36, 309] width 11 height 11
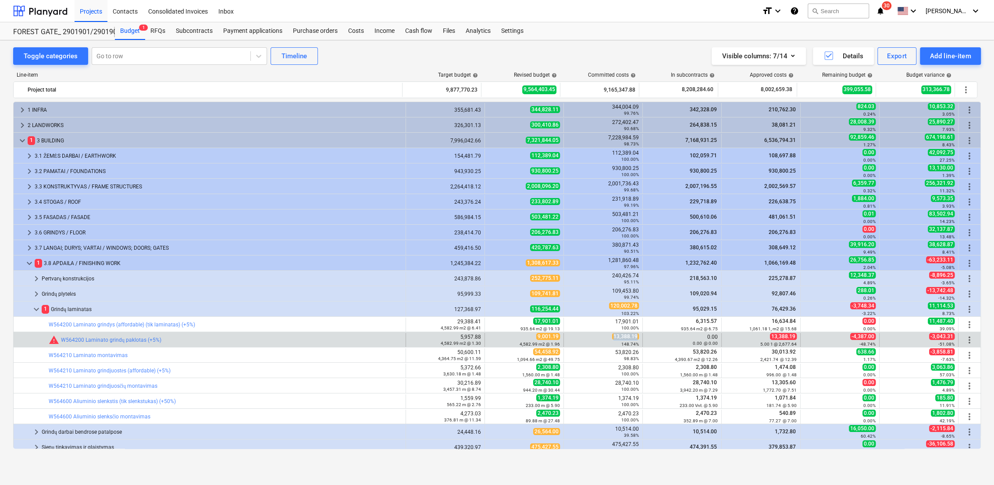
drag, startPoint x: 612, startPoint y: 336, endPoint x: 635, endPoint y: 336, distance: 22.8
click at [635, 336] on span "13,388.19" at bounding box center [625, 336] width 27 height 7
copy span "13,388.19"
click at [491, 337] on span "edit" at bounding box center [493, 340] width 7 height 7
type textarea "x"
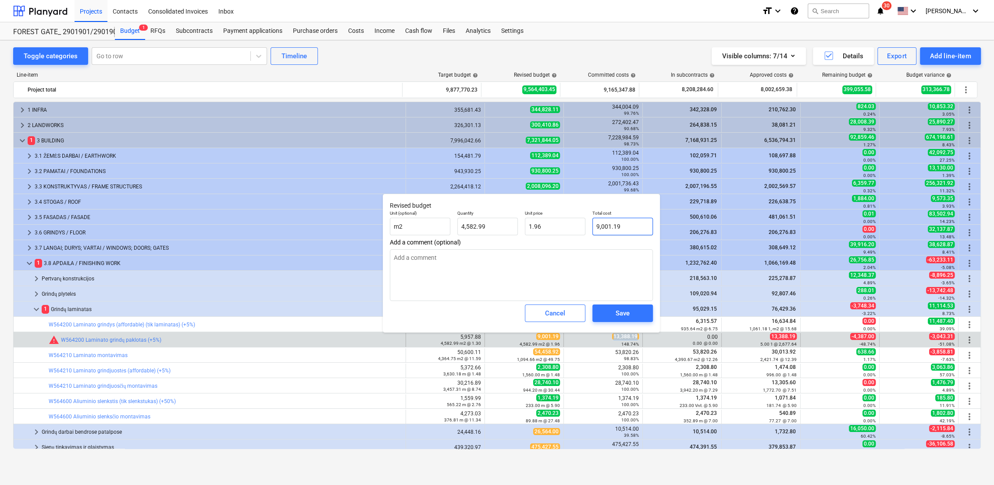
type input "9001.19"
drag, startPoint x: 634, startPoint y: 224, endPoint x: 614, endPoint y: 228, distance: 20.5
click at [592, 228] on input "9001.19" at bounding box center [622, 227] width 60 height 18
paste input "13,388"
type textarea "x"
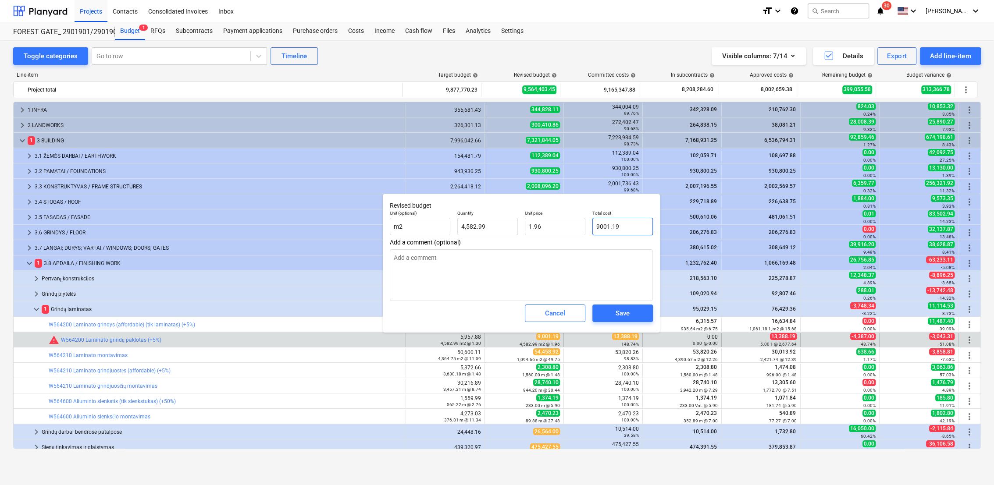
type input "13,388.19"
type input "2.92"
type input "13,388.19"
click at [637, 309] on span "Save" at bounding box center [622, 313] width 39 height 11
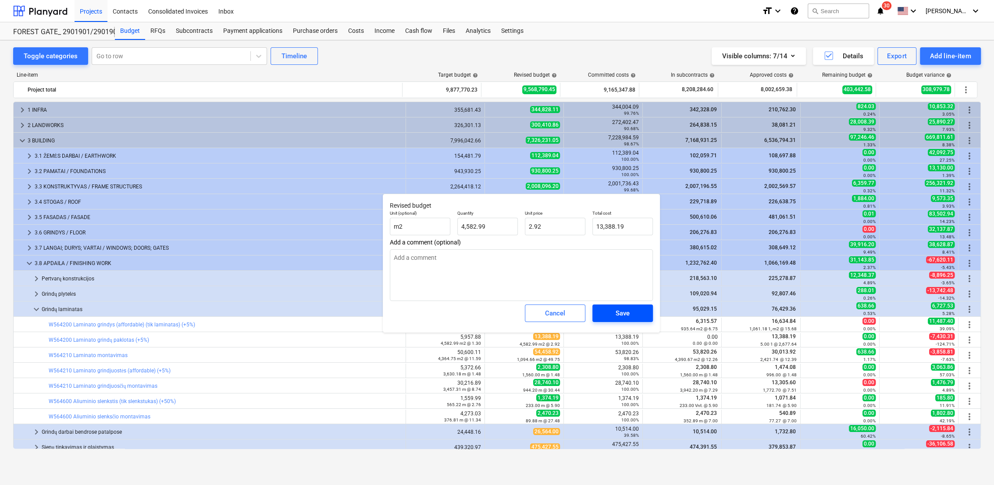
type textarea "x"
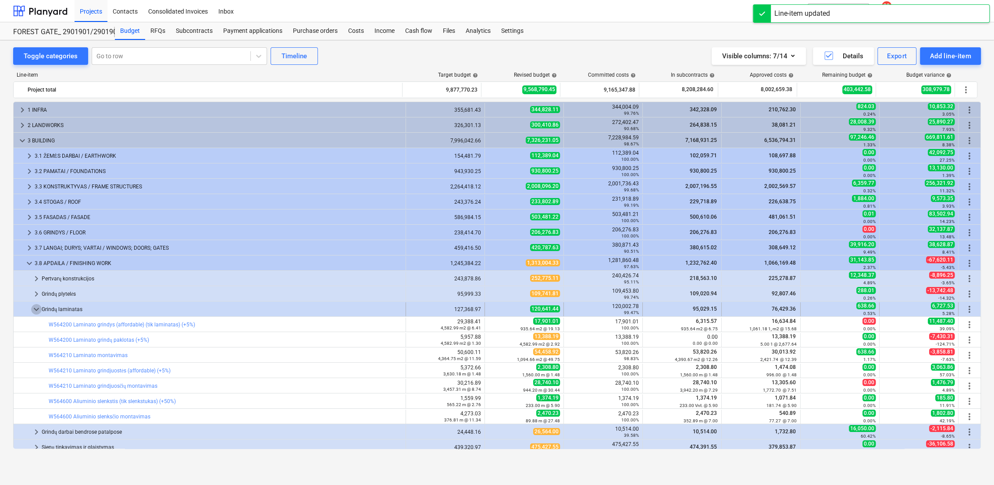
click at [33, 308] on span "keyboard_arrow_down" at bounding box center [36, 309] width 11 height 11
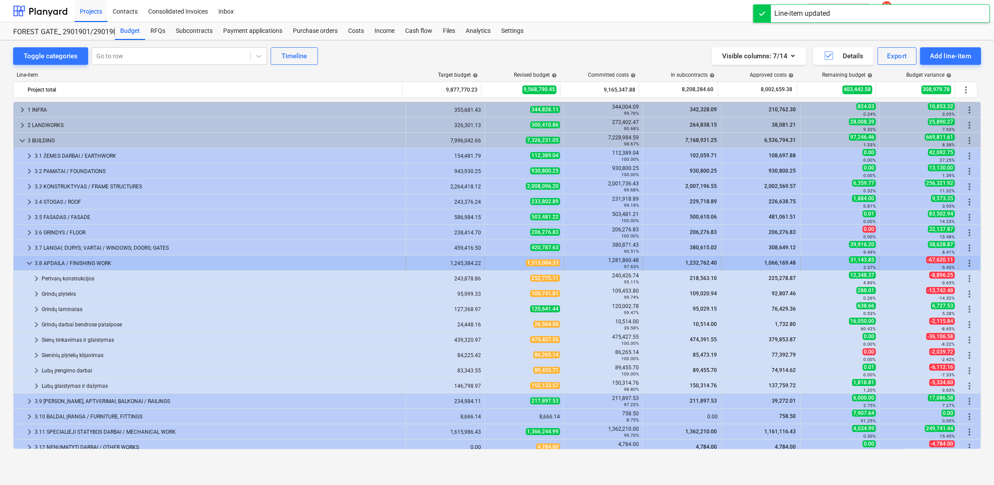
click at [31, 261] on span "keyboard_arrow_down" at bounding box center [29, 263] width 11 height 11
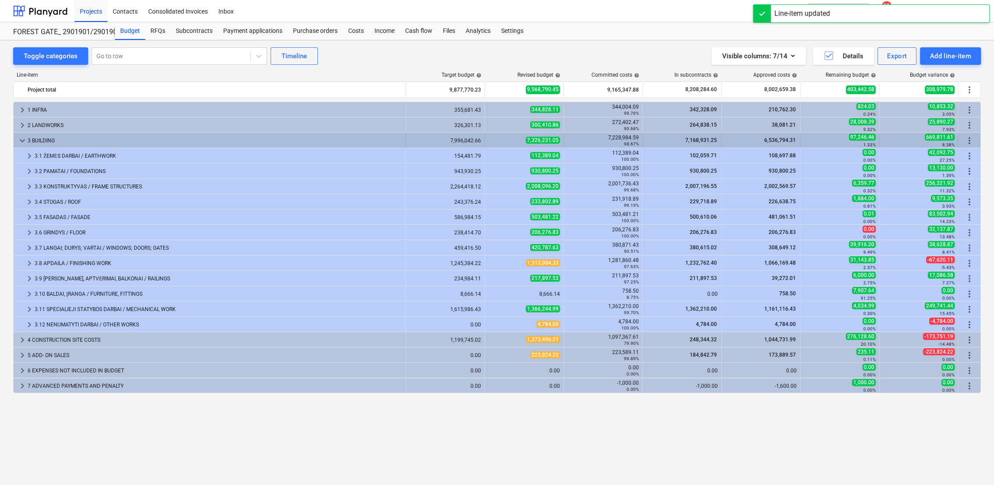
click at [21, 141] on span "keyboard_arrow_down" at bounding box center [22, 140] width 11 height 11
